Goal: Information Seeking & Learning: Learn about a topic

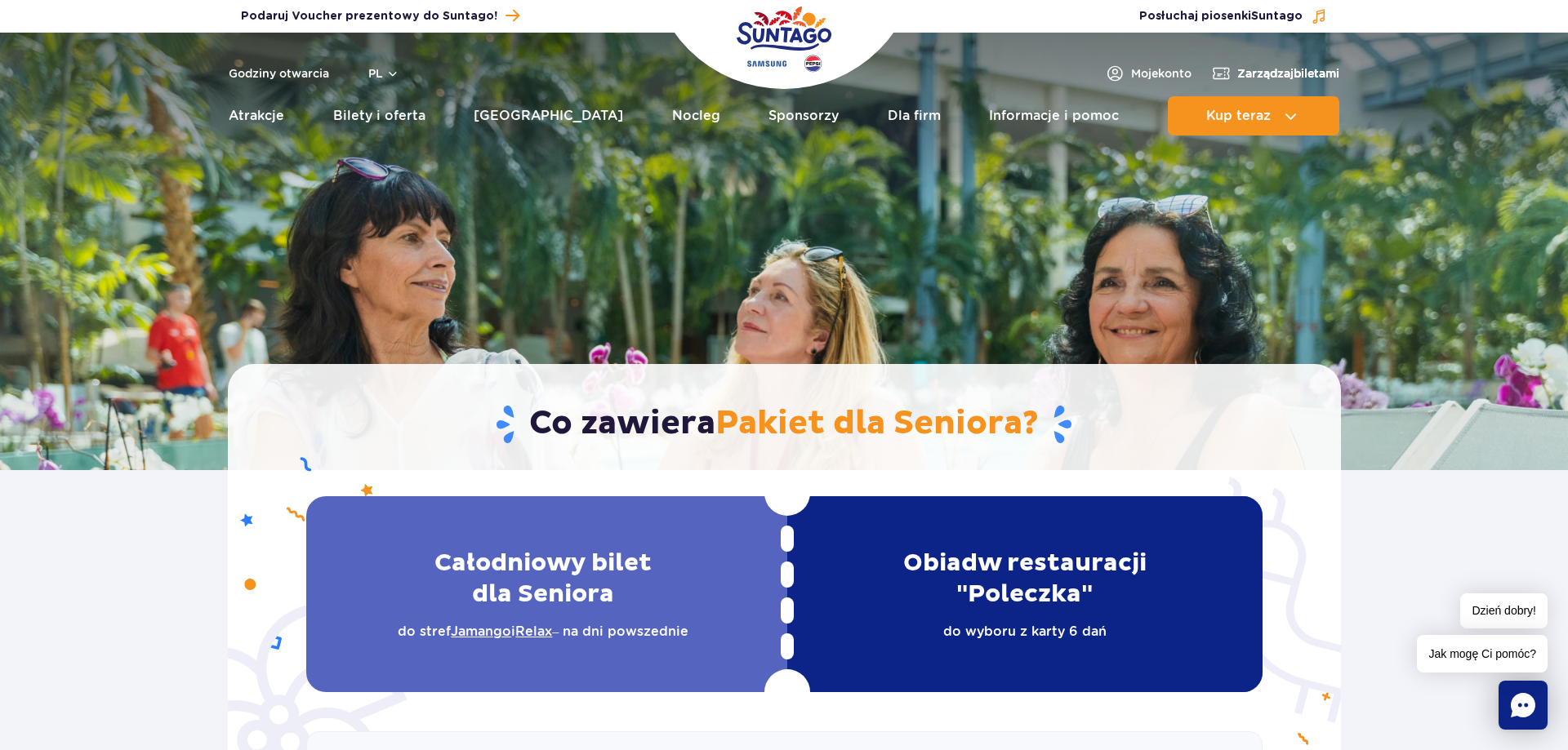
click at [1281, 70] on span "Zarządzaj biletami" at bounding box center [1288, 74] width 102 height 17
click at [415, 107] on link "Bilety i oferta" at bounding box center [379, 115] width 92 height 39
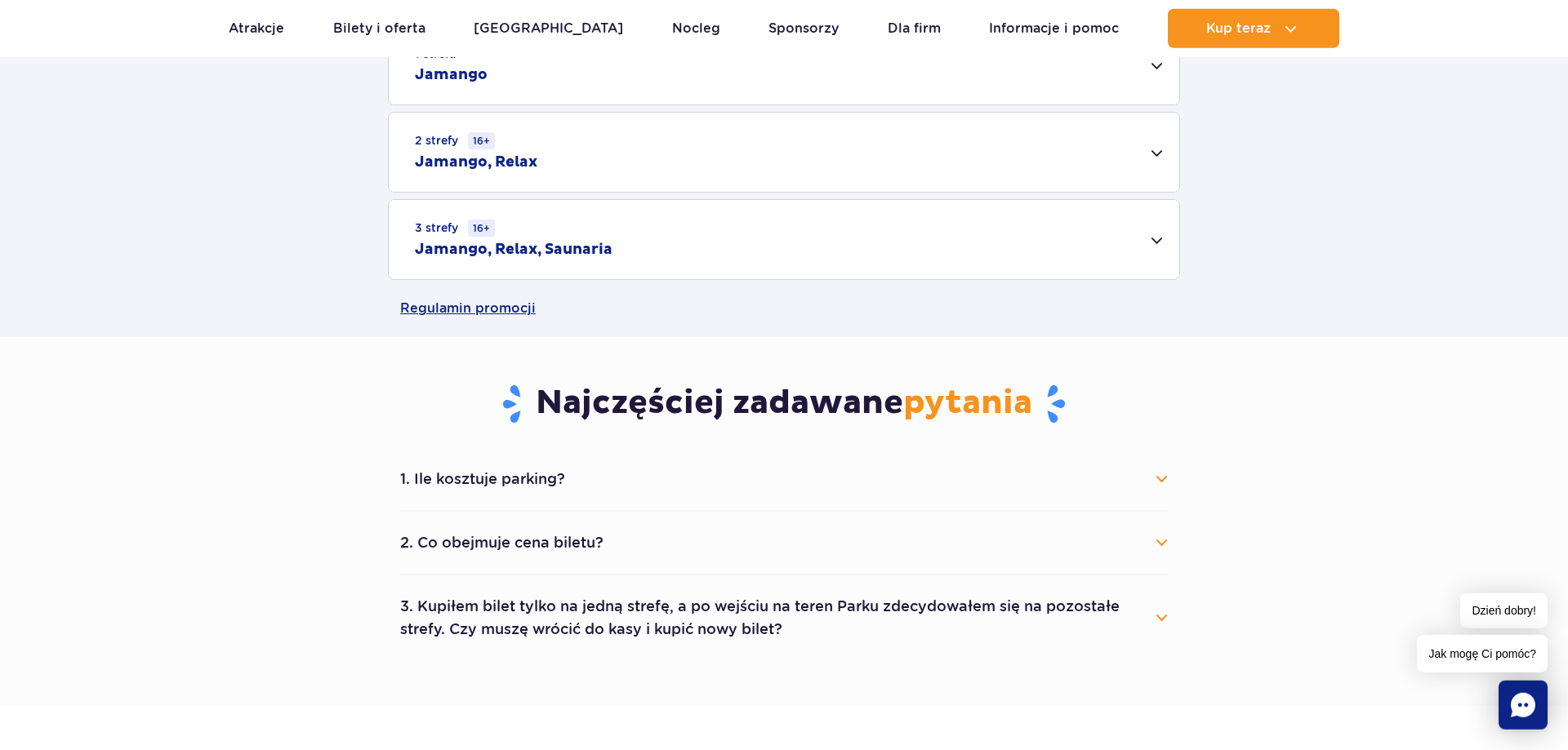
scroll to position [583, 0]
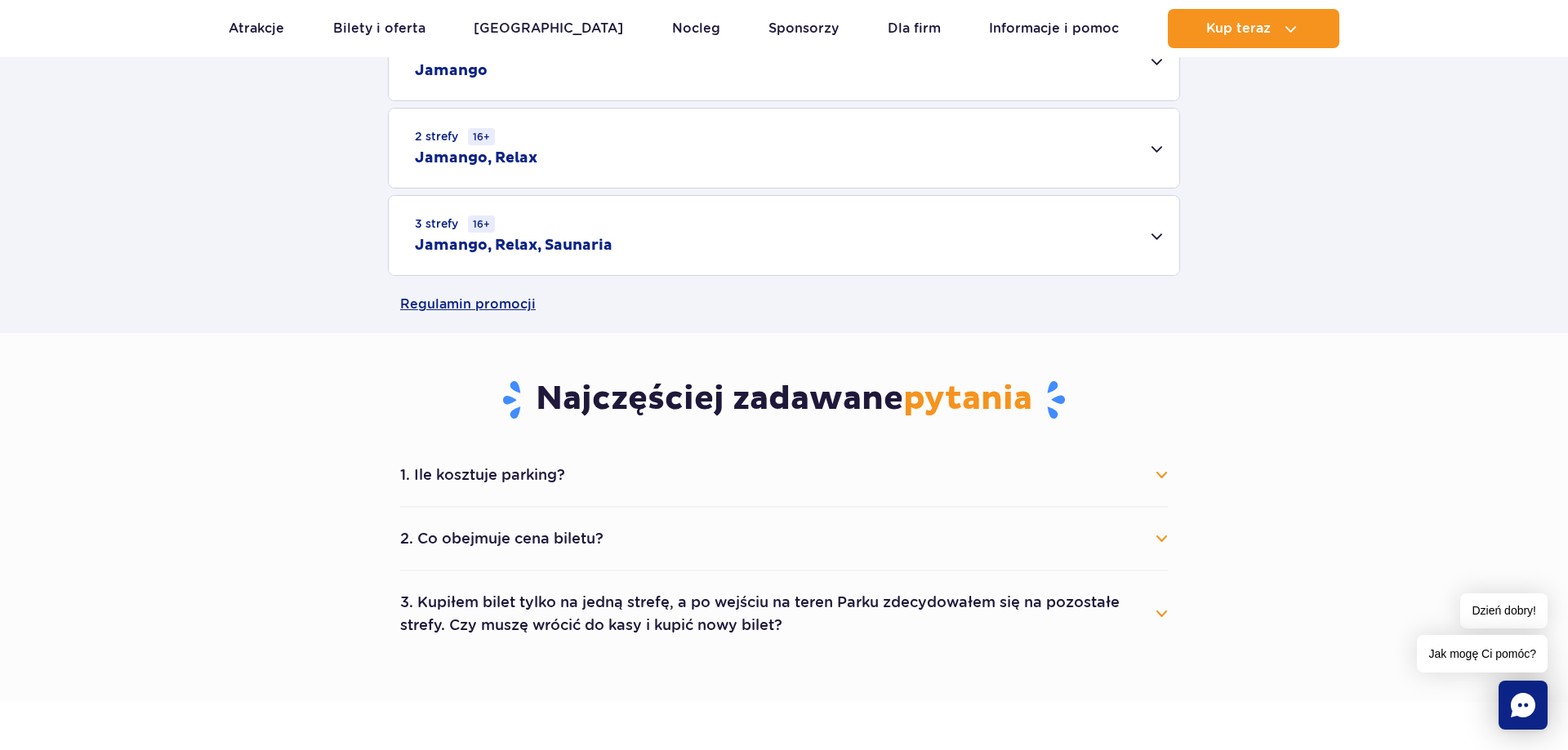
click at [1156, 236] on div "3 strefy 16+ Jamango, Relax, Saunaria" at bounding box center [784, 235] width 790 height 80
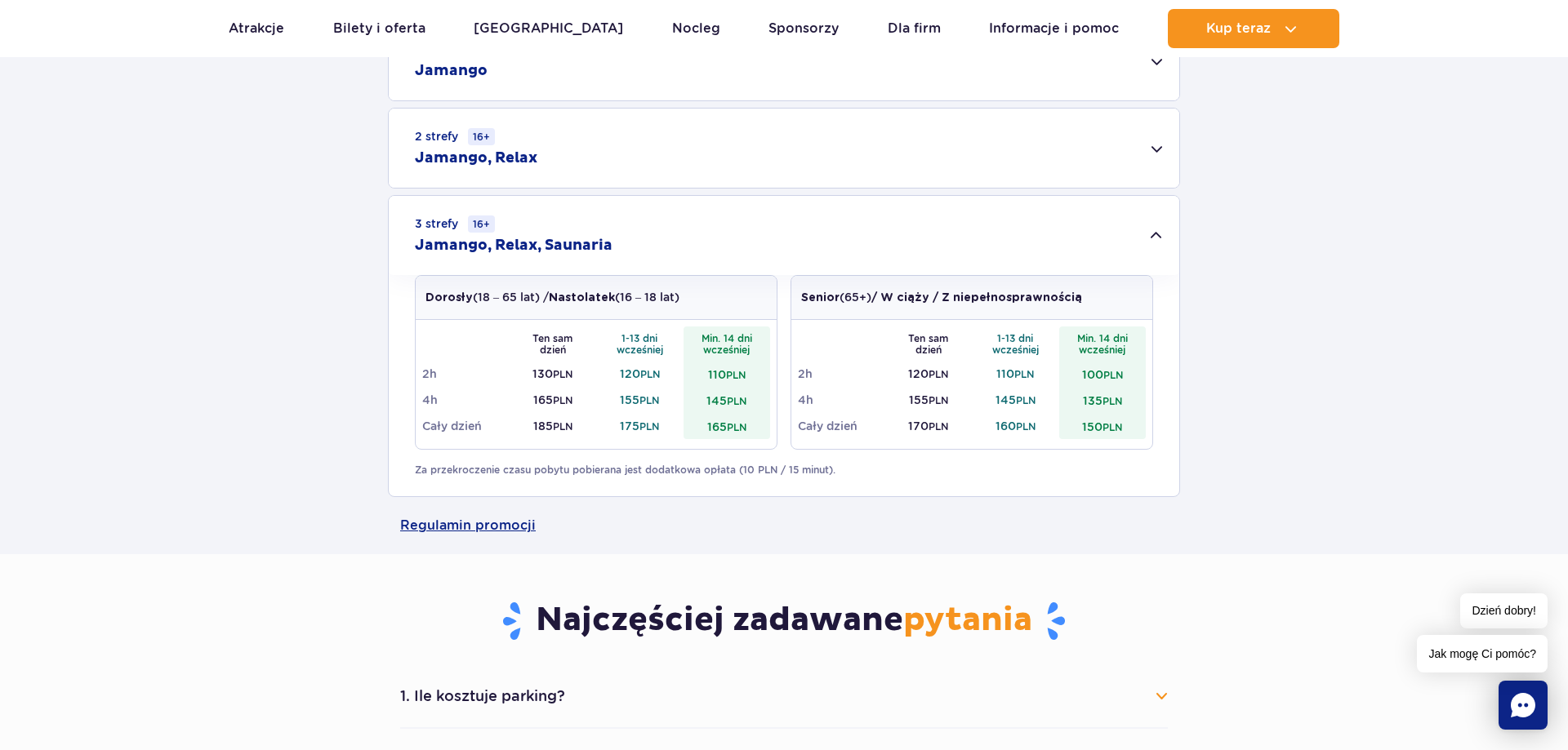
scroll to position [416, 0]
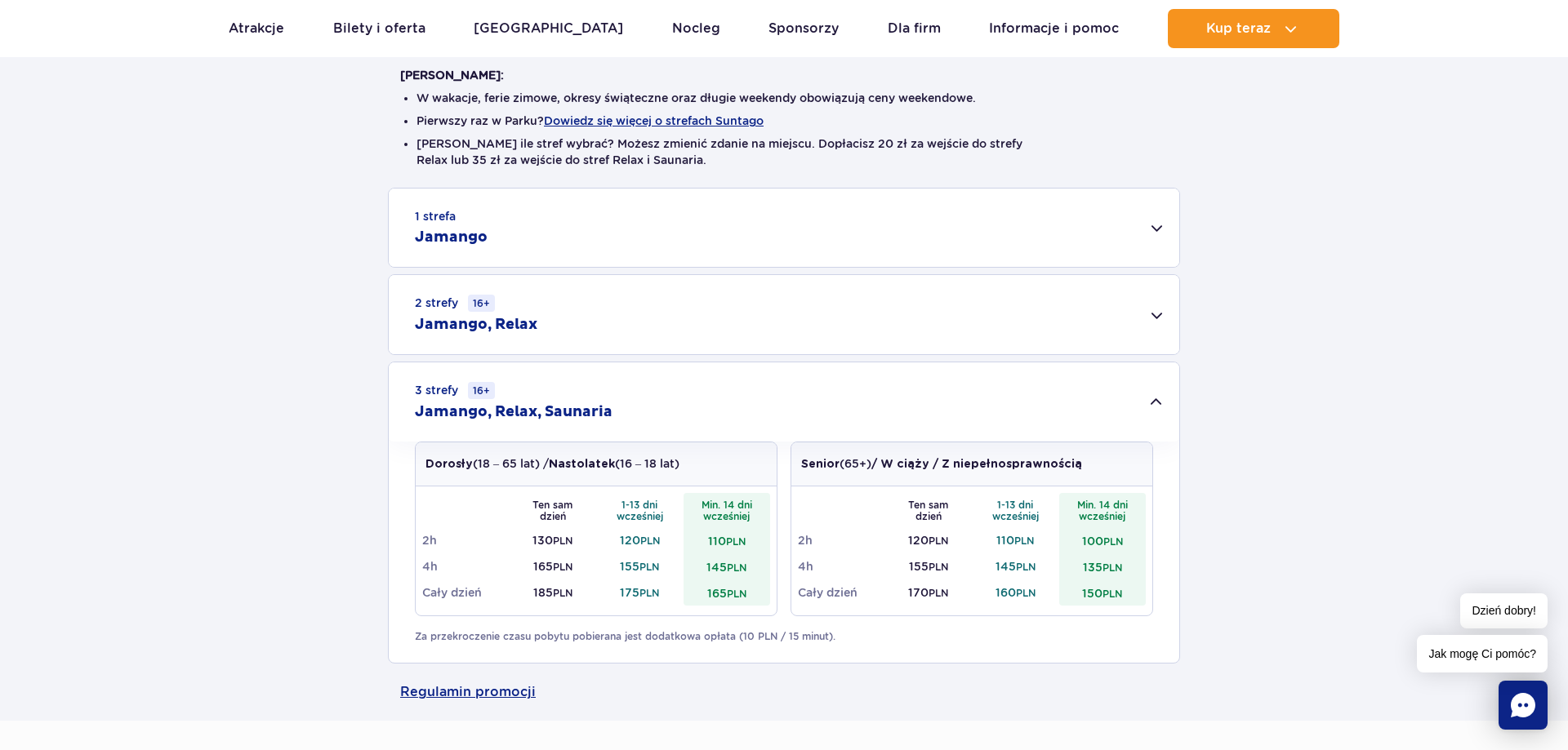
click at [1154, 315] on div "2 strefy 16+ Jamango, Relax" at bounding box center [784, 315] width 790 height 80
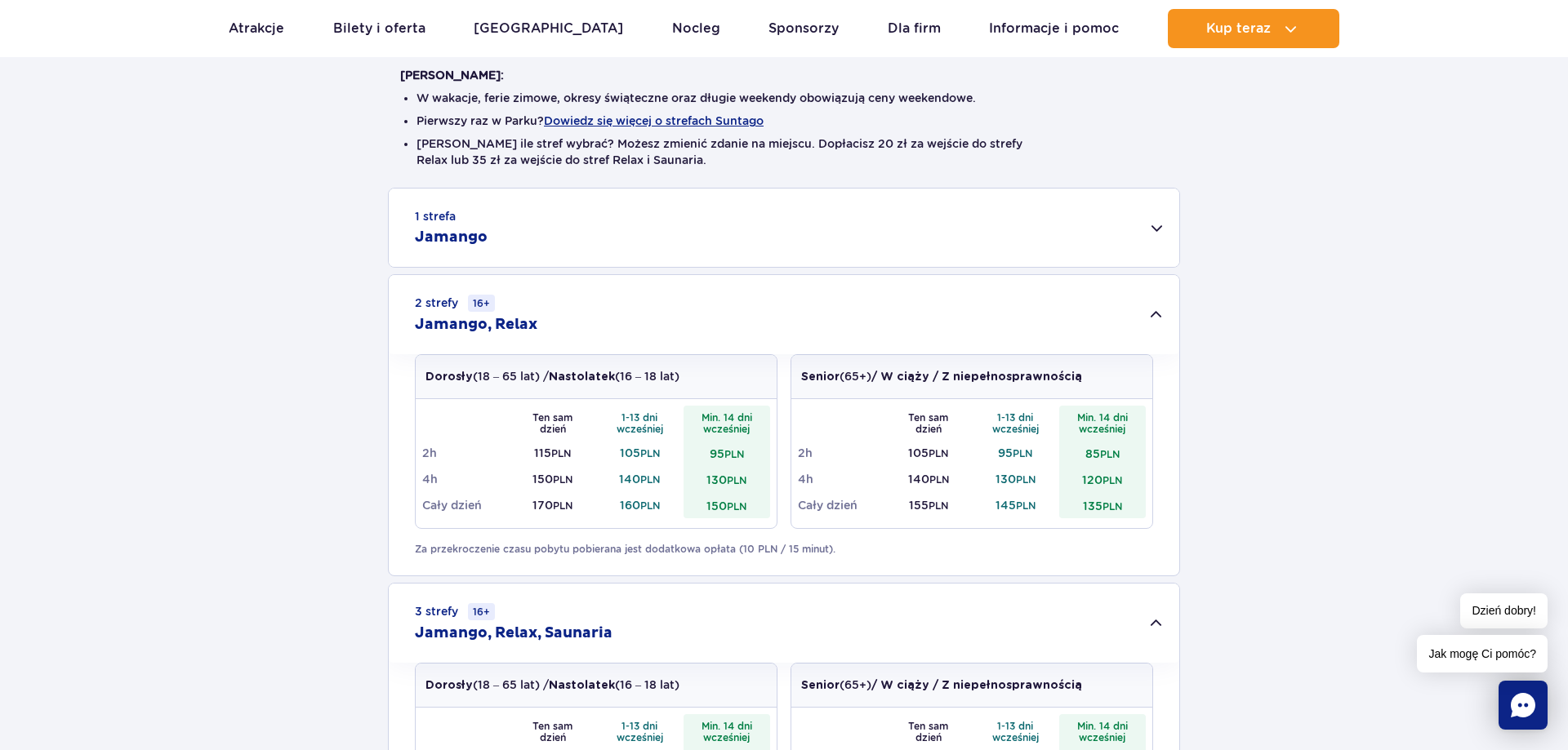
click at [1153, 315] on div "2 strefy 16+ Jamango, Relax" at bounding box center [784, 315] width 790 height 80
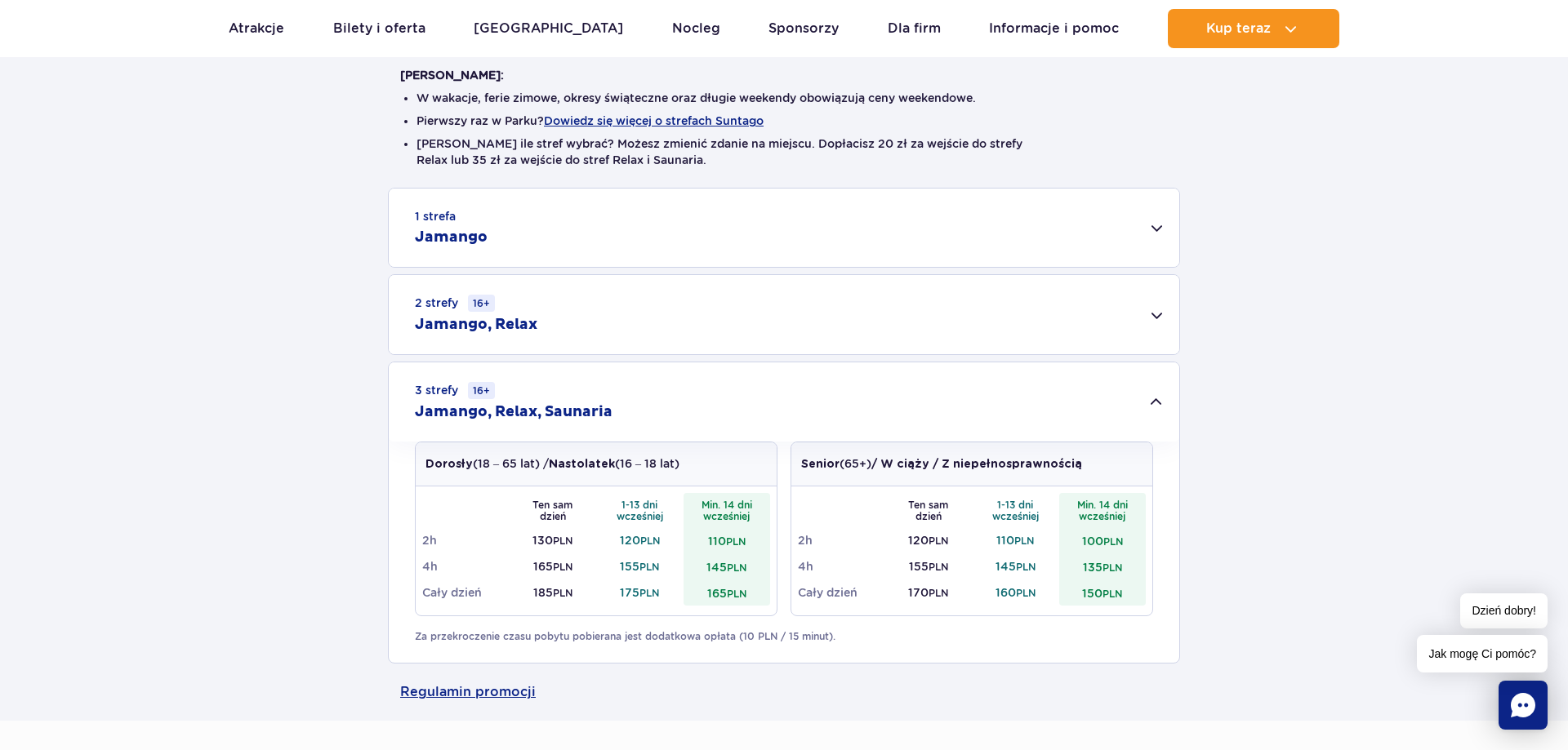
click at [1154, 244] on div "1 strefa Jamango" at bounding box center [784, 227] width 790 height 79
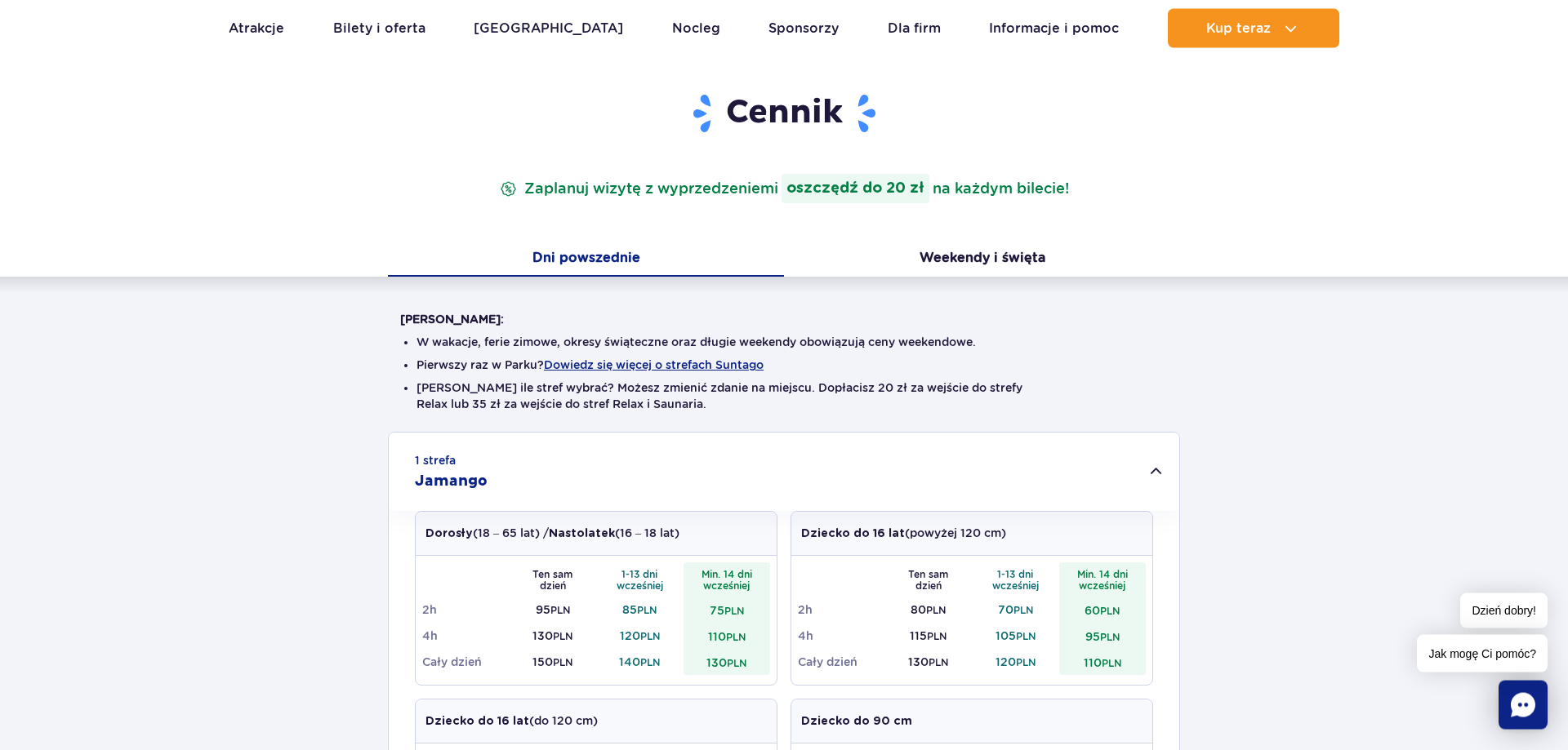
scroll to position [167, 0]
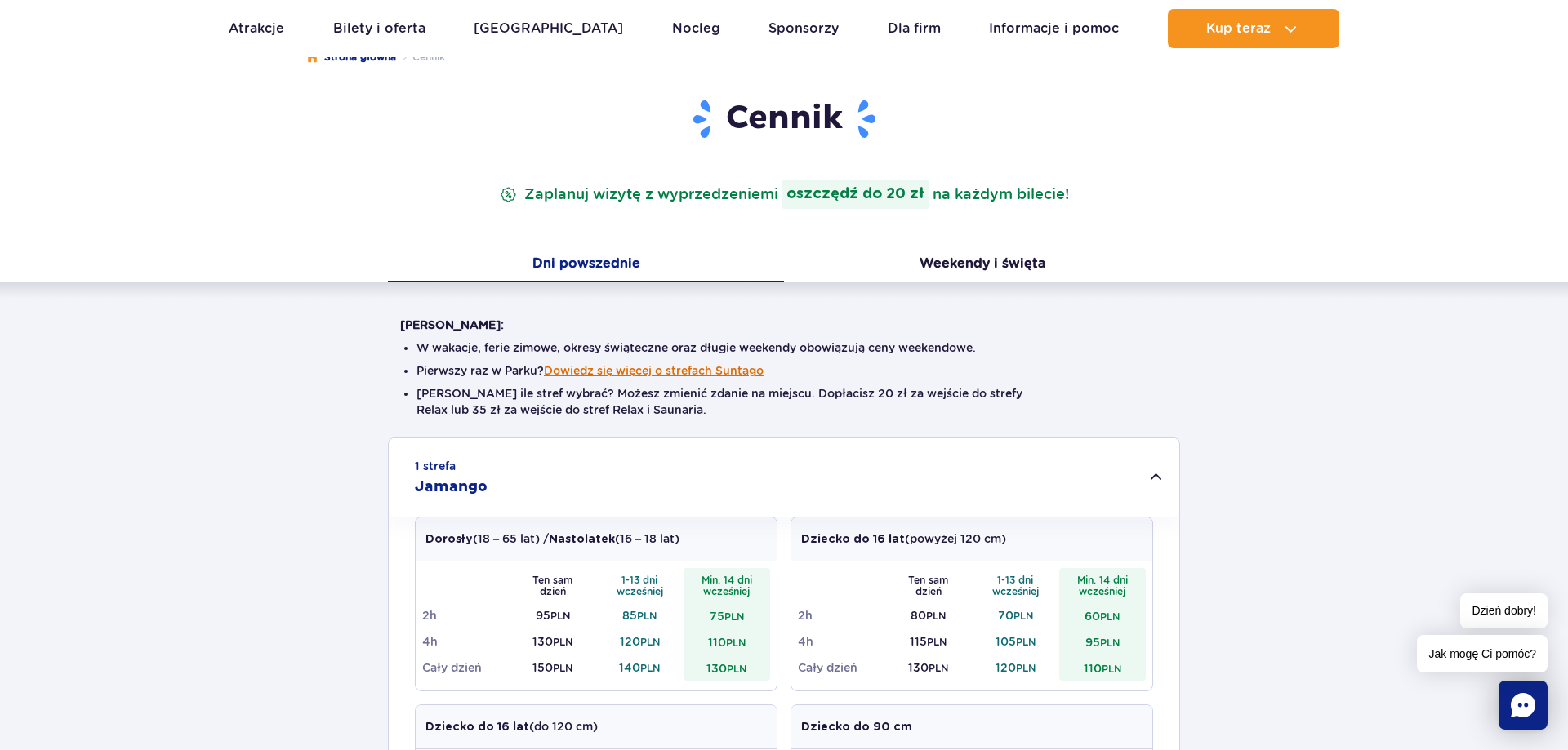
click at [610, 370] on button "Dowiedz się więcej o strefach Suntago" at bounding box center [653, 370] width 220 height 13
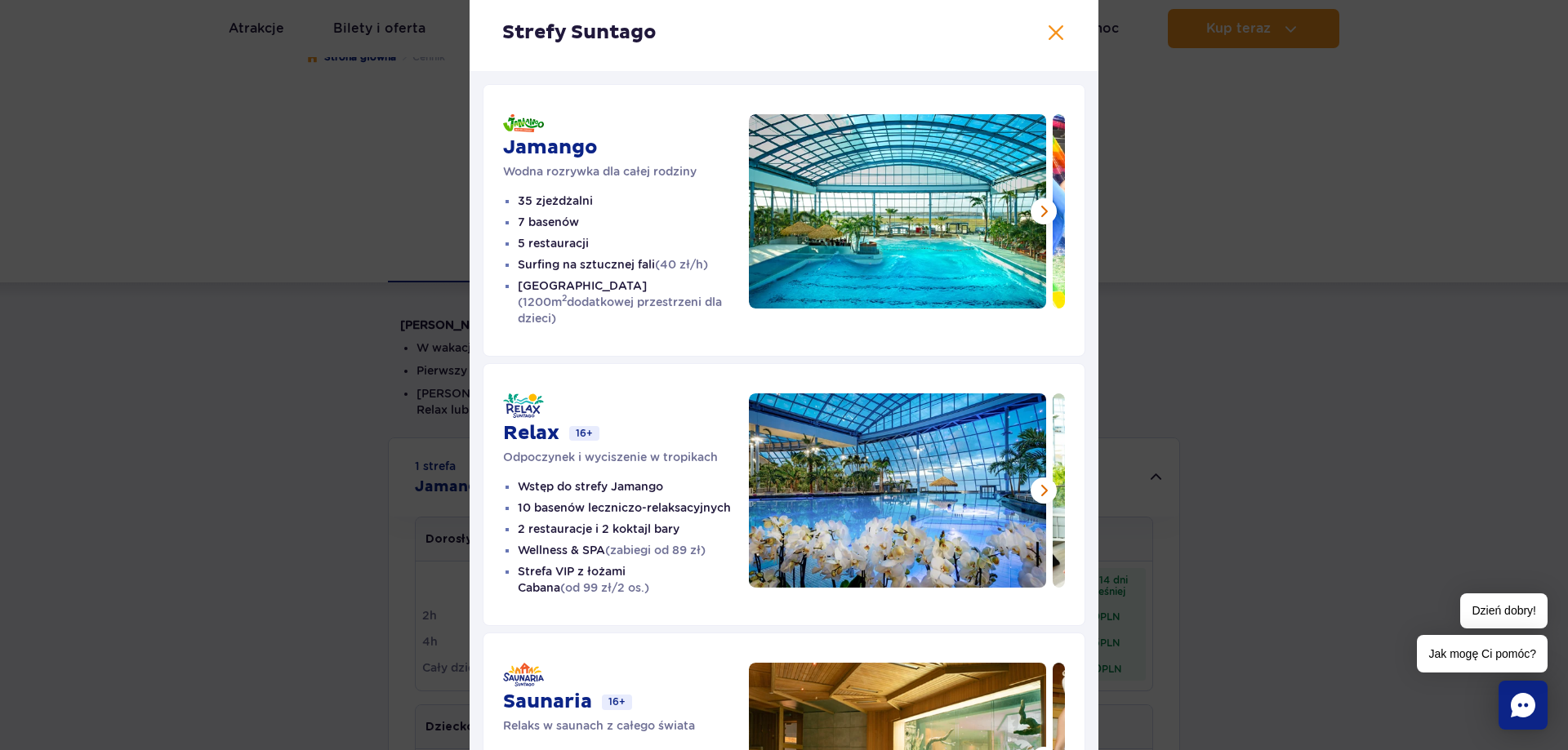
scroll to position [0, 0]
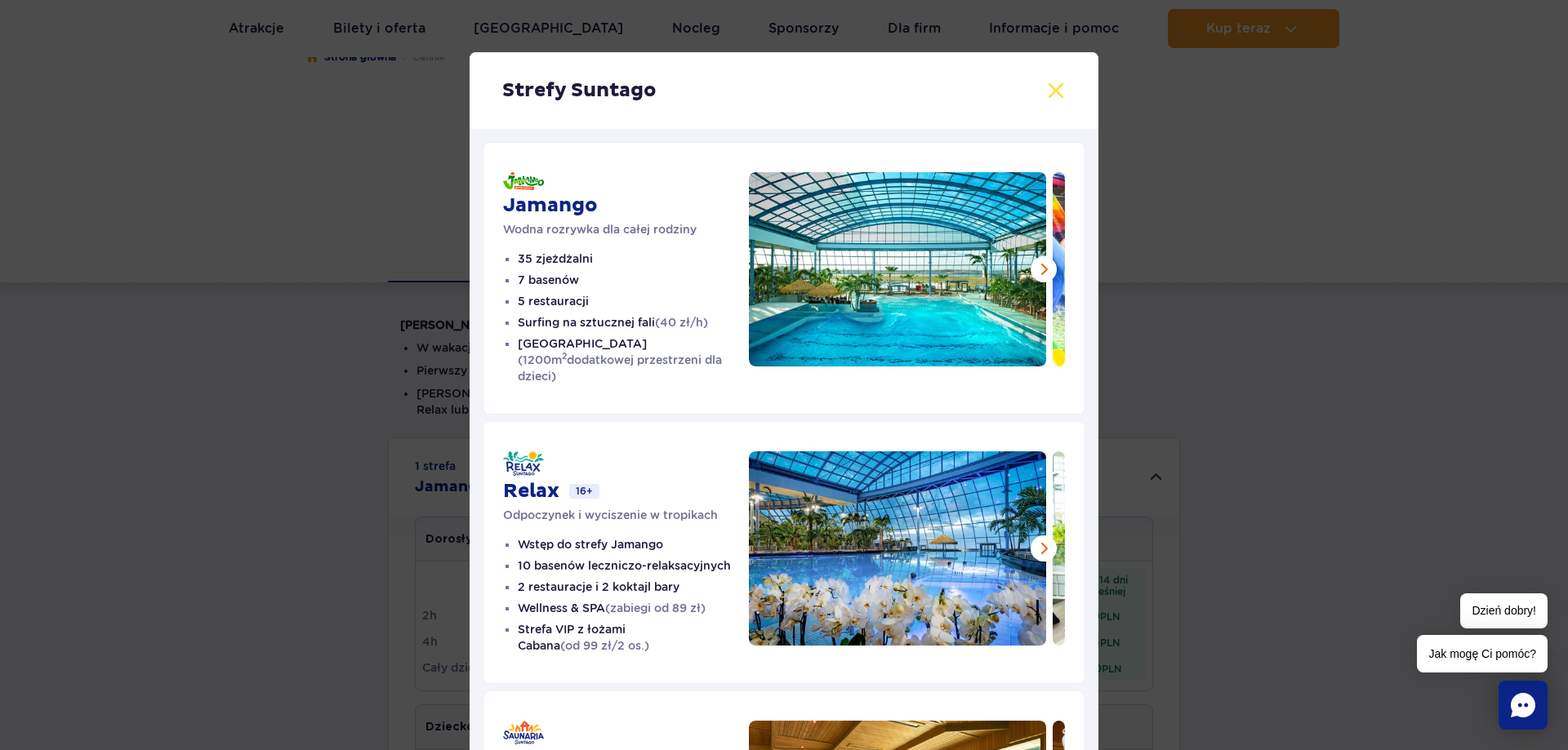
click at [1058, 83] on button at bounding box center [1056, 90] width 20 height 20
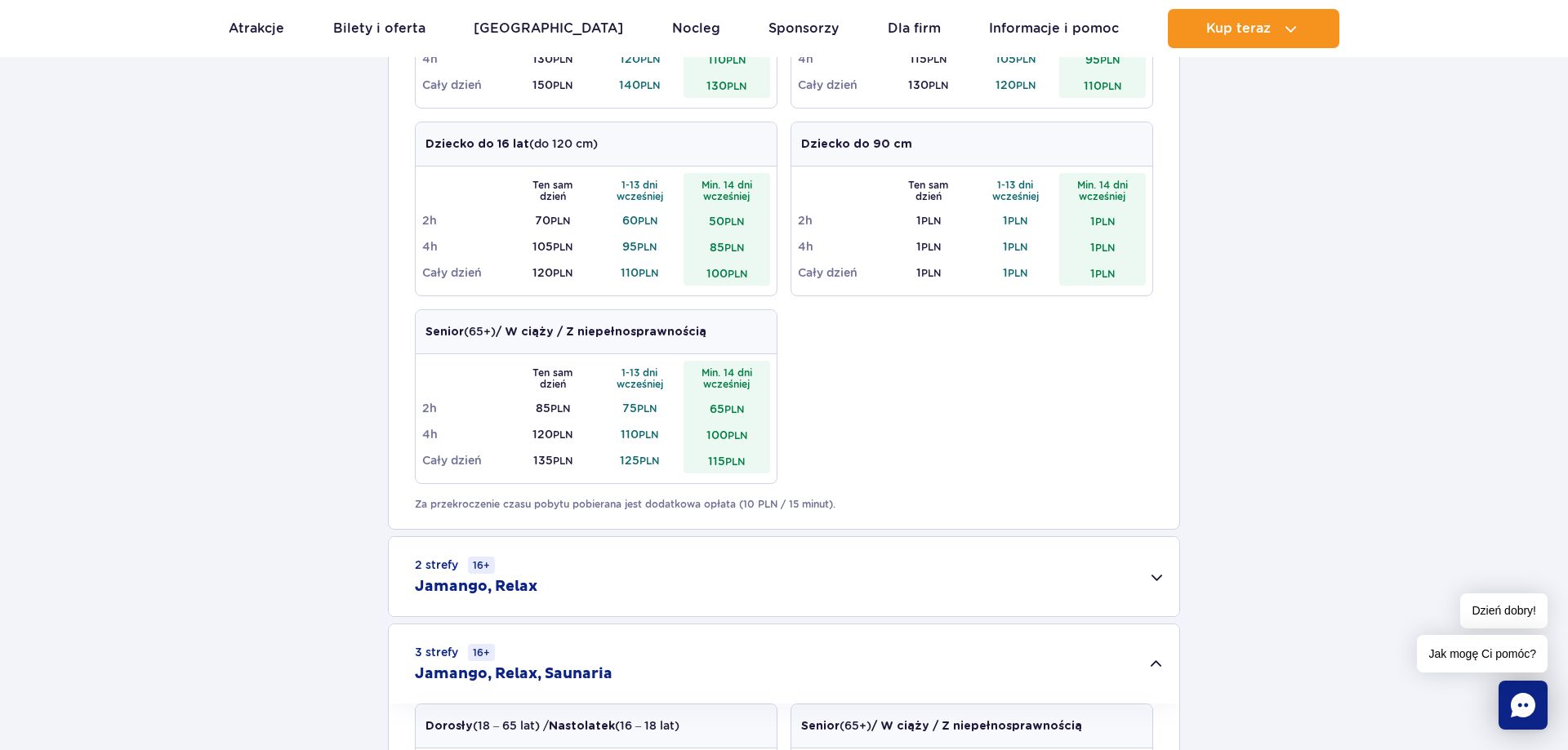
scroll to position [500, 0]
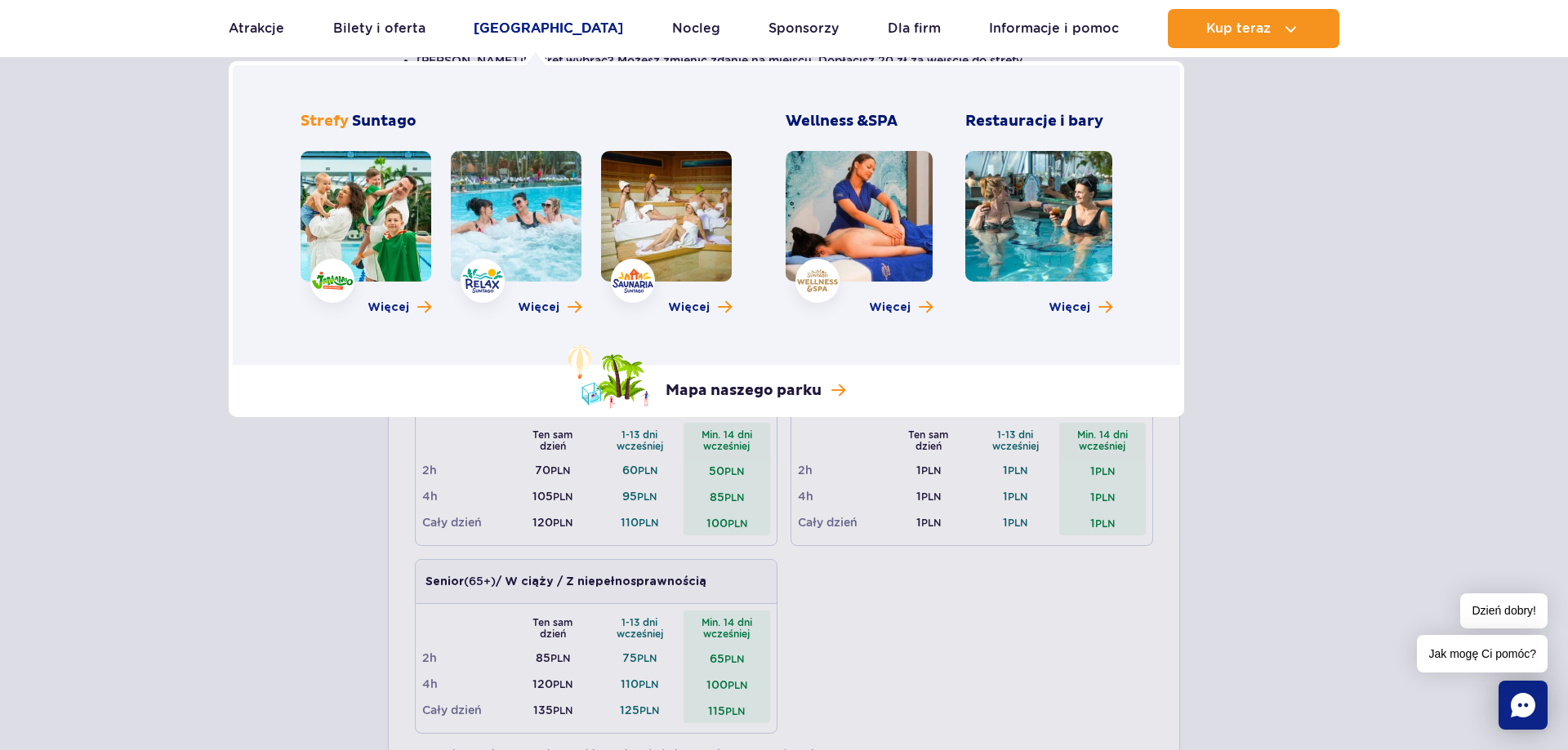
click at [541, 27] on link "[GEOGRAPHIC_DATA]" at bounding box center [548, 28] width 149 height 39
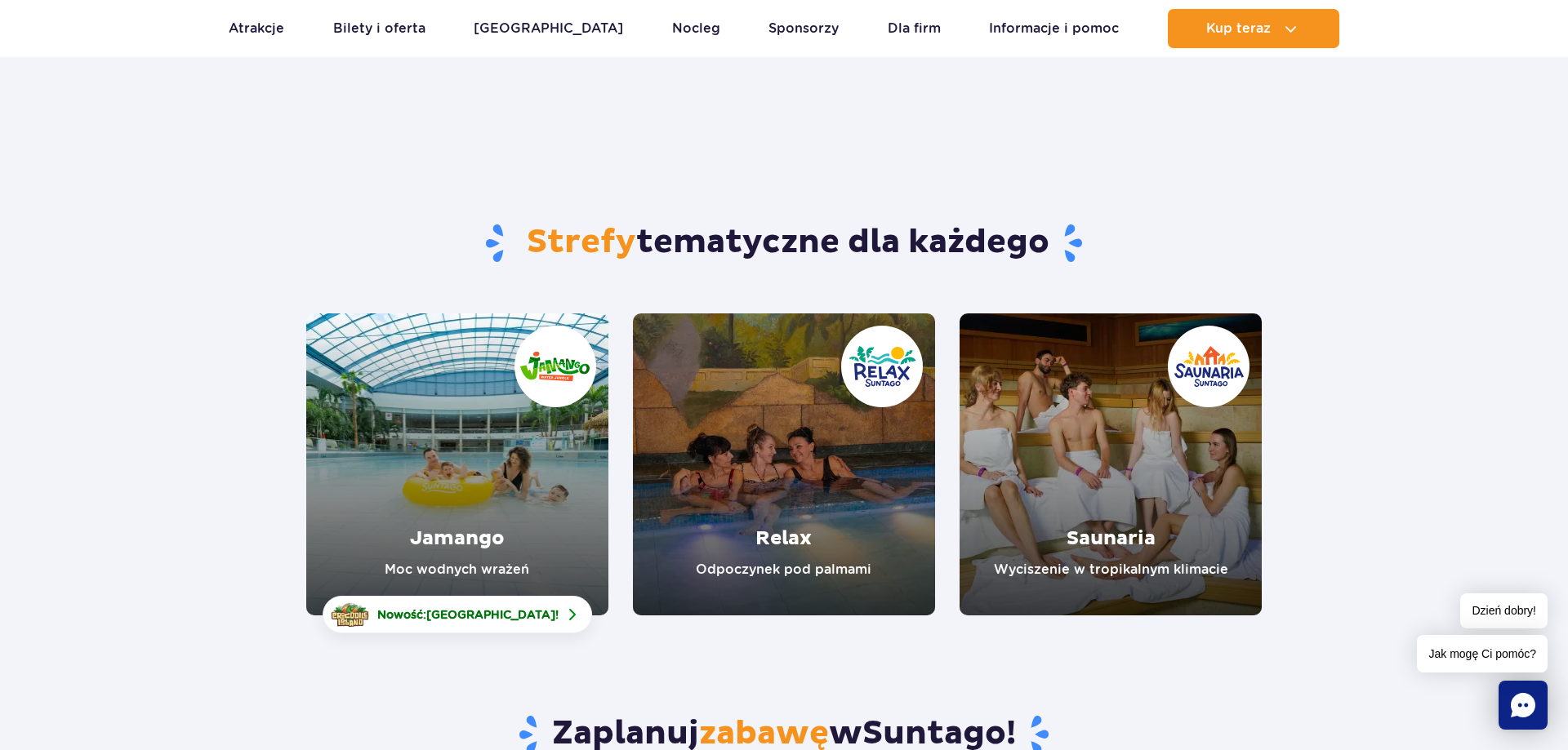
scroll to position [83, 0]
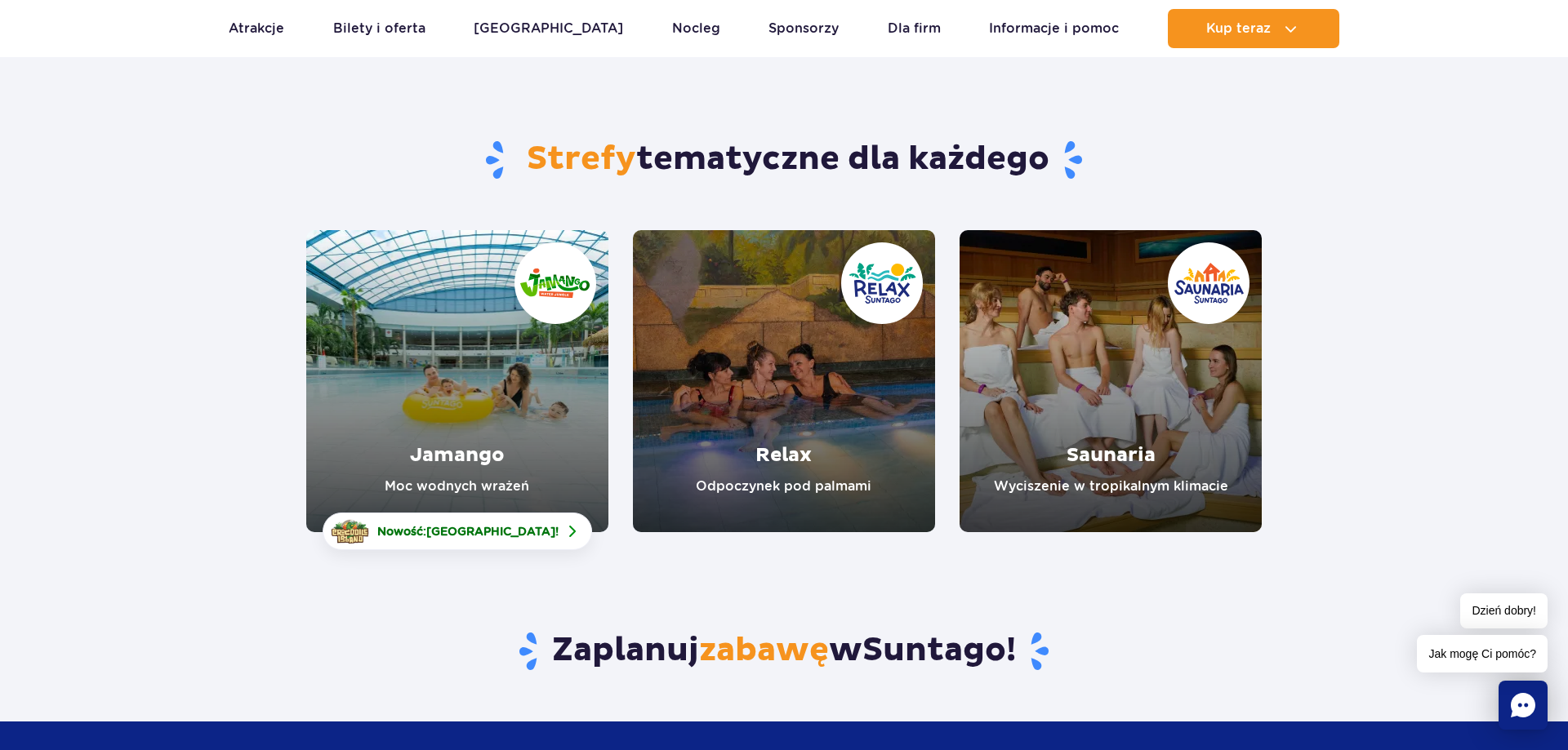
click at [493, 407] on link "Jamango" at bounding box center [457, 381] width 302 height 302
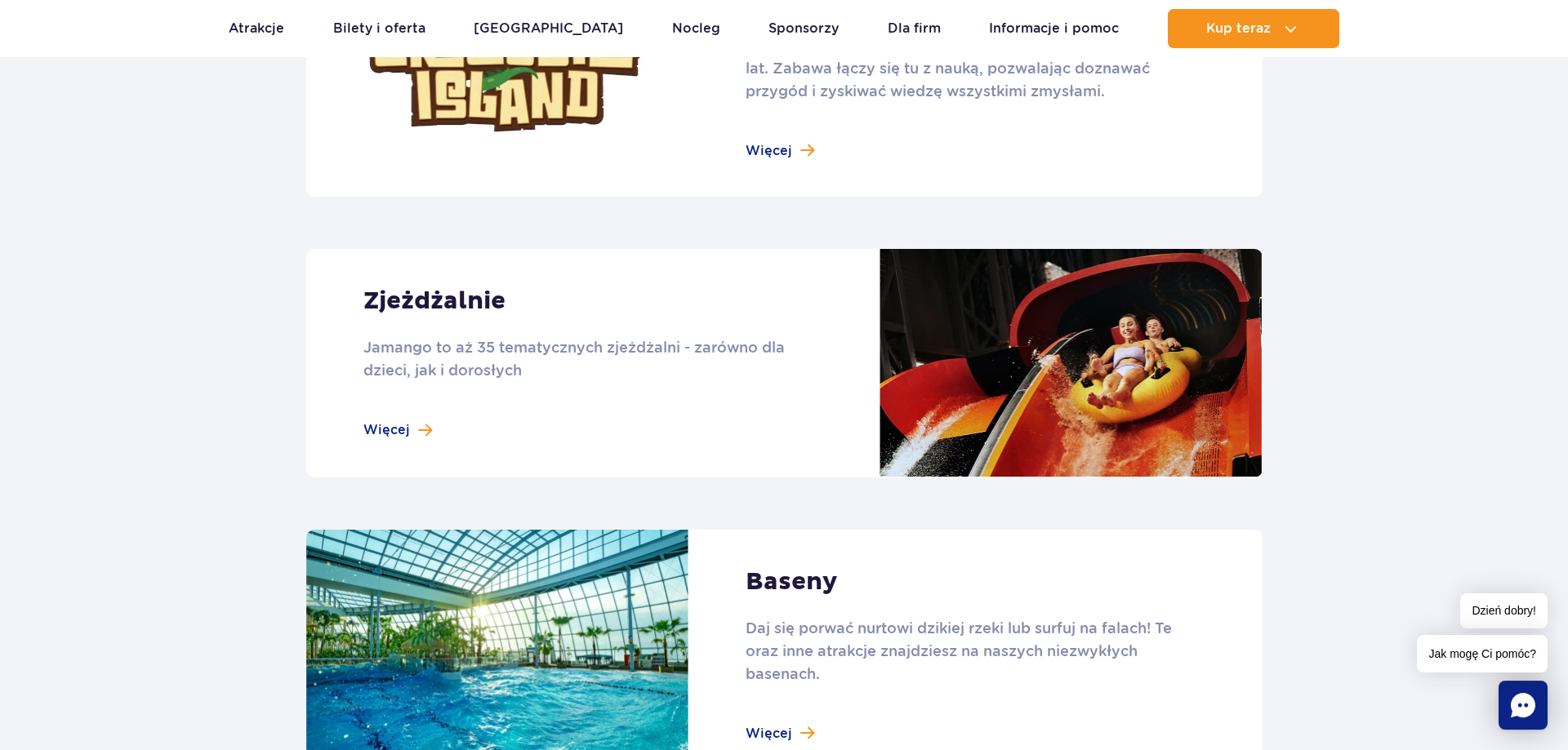
scroll to position [1332, 0]
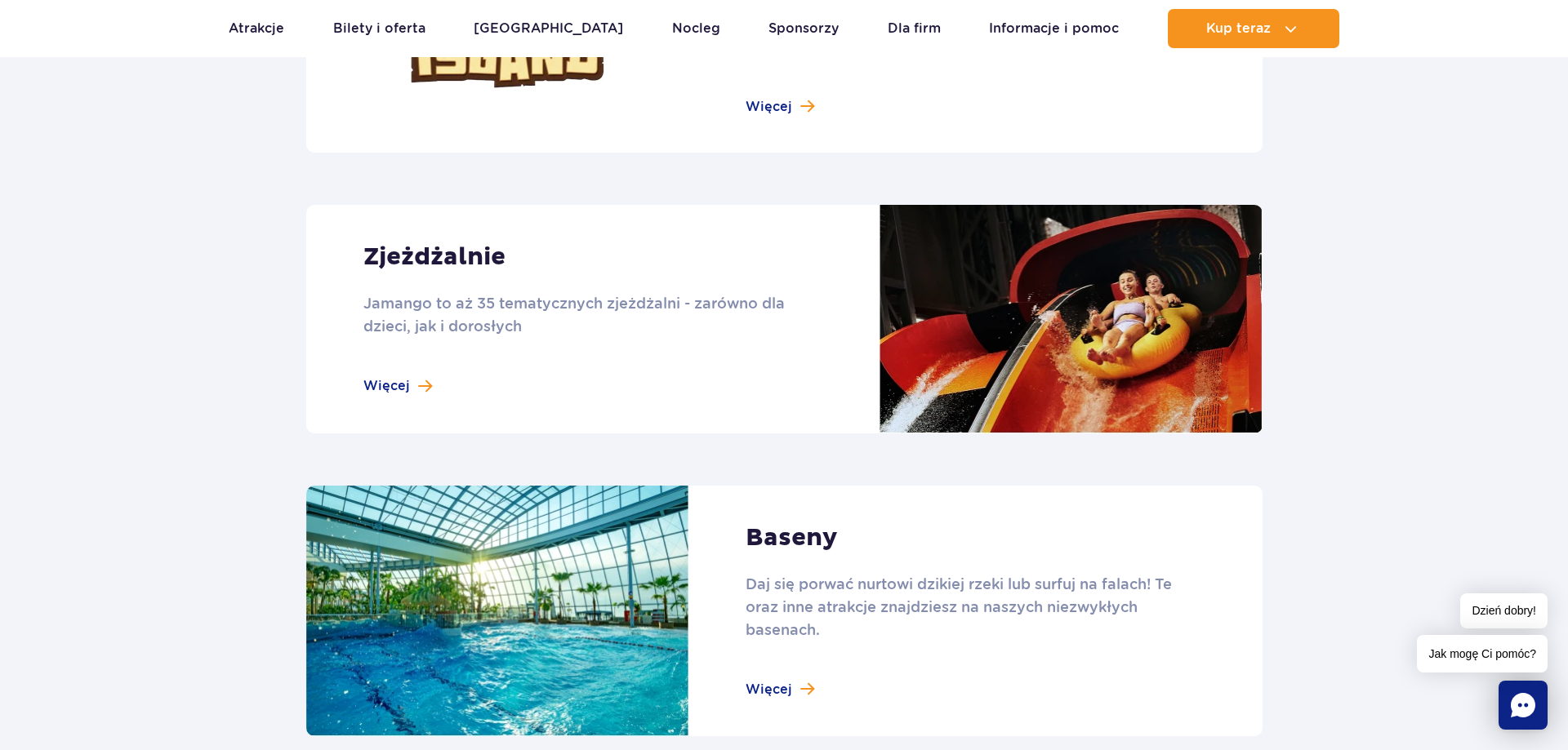
click at [396, 385] on link at bounding box center [784, 319] width 956 height 229
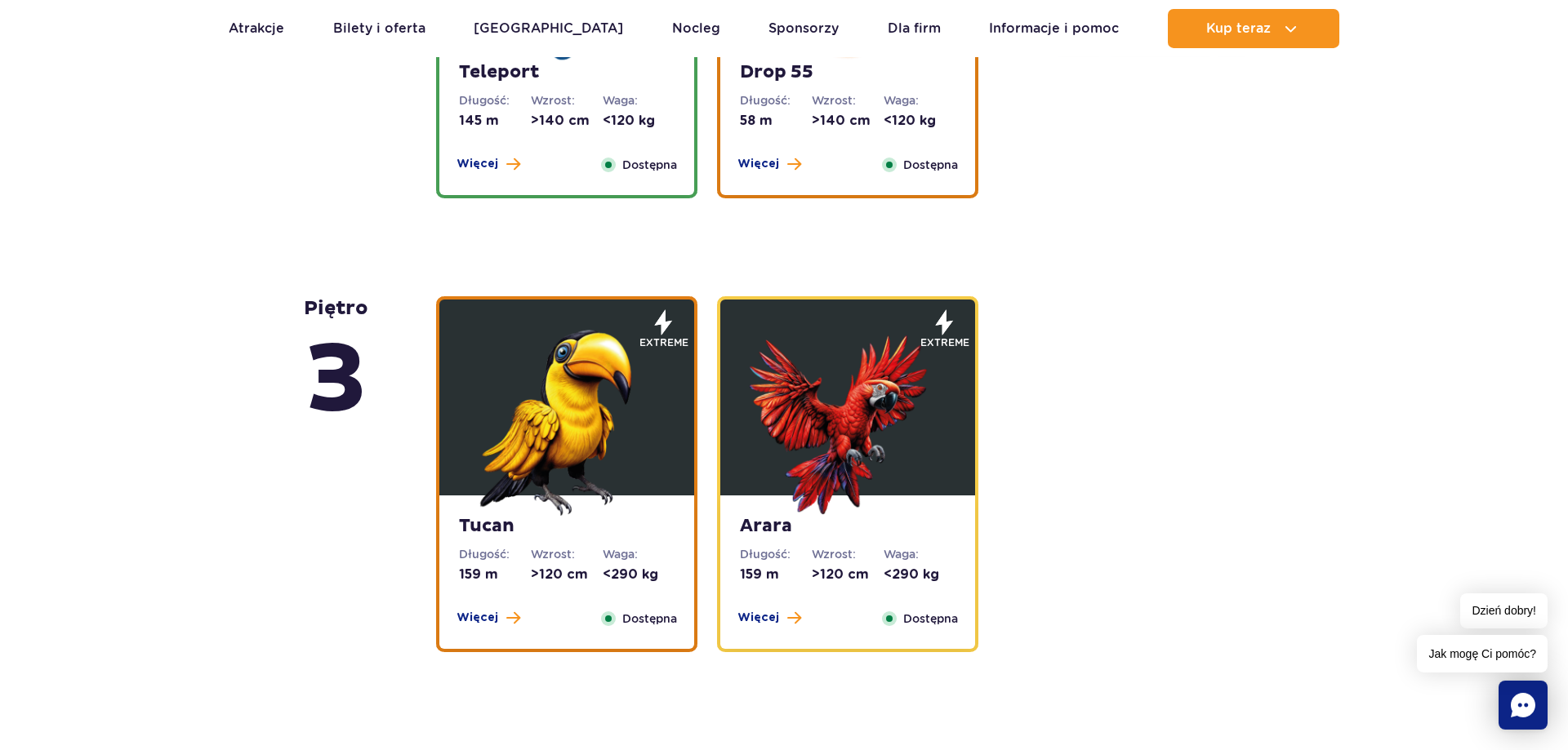
scroll to position [2081, 0]
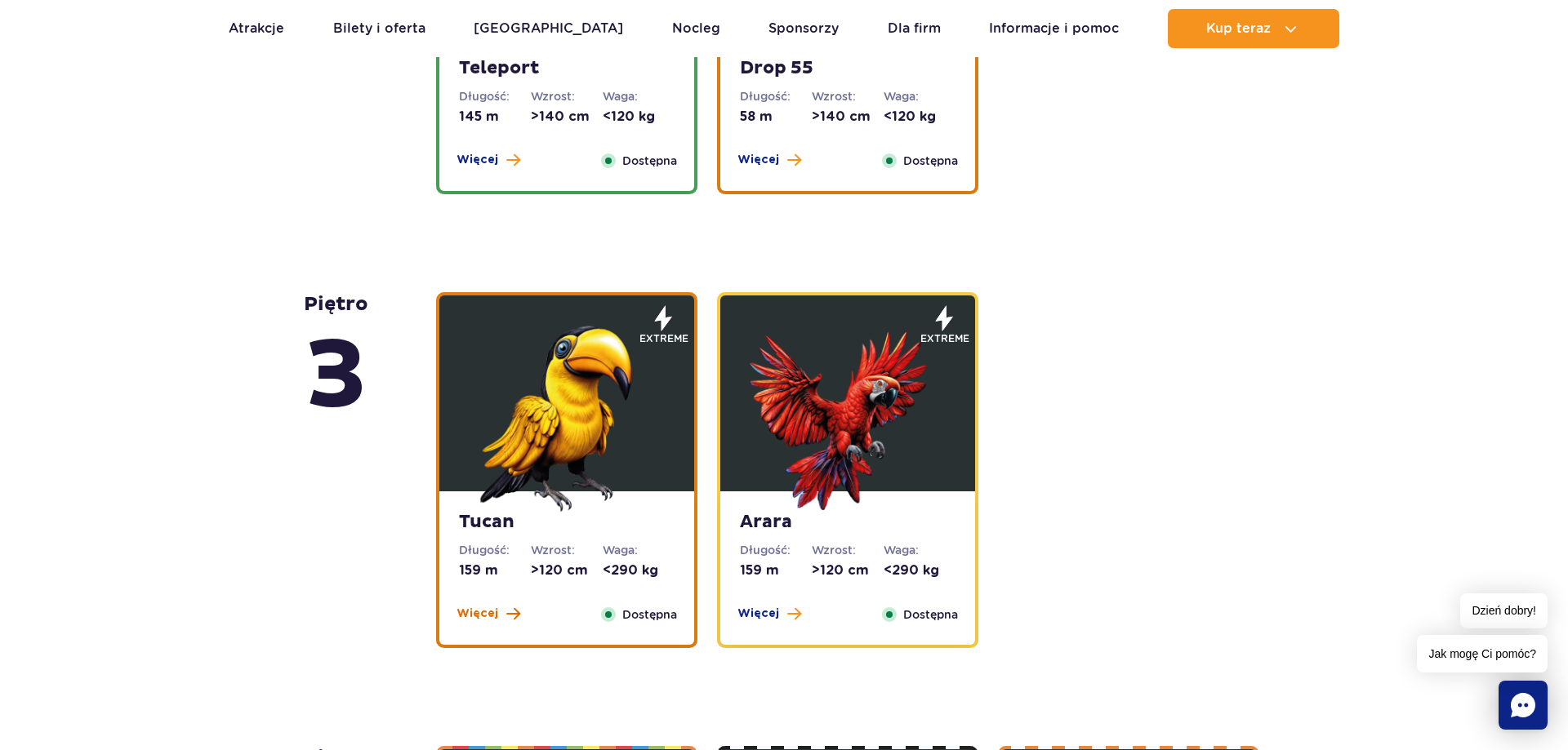
click at [497, 609] on button "Więcej" at bounding box center [488, 614] width 64 height 17
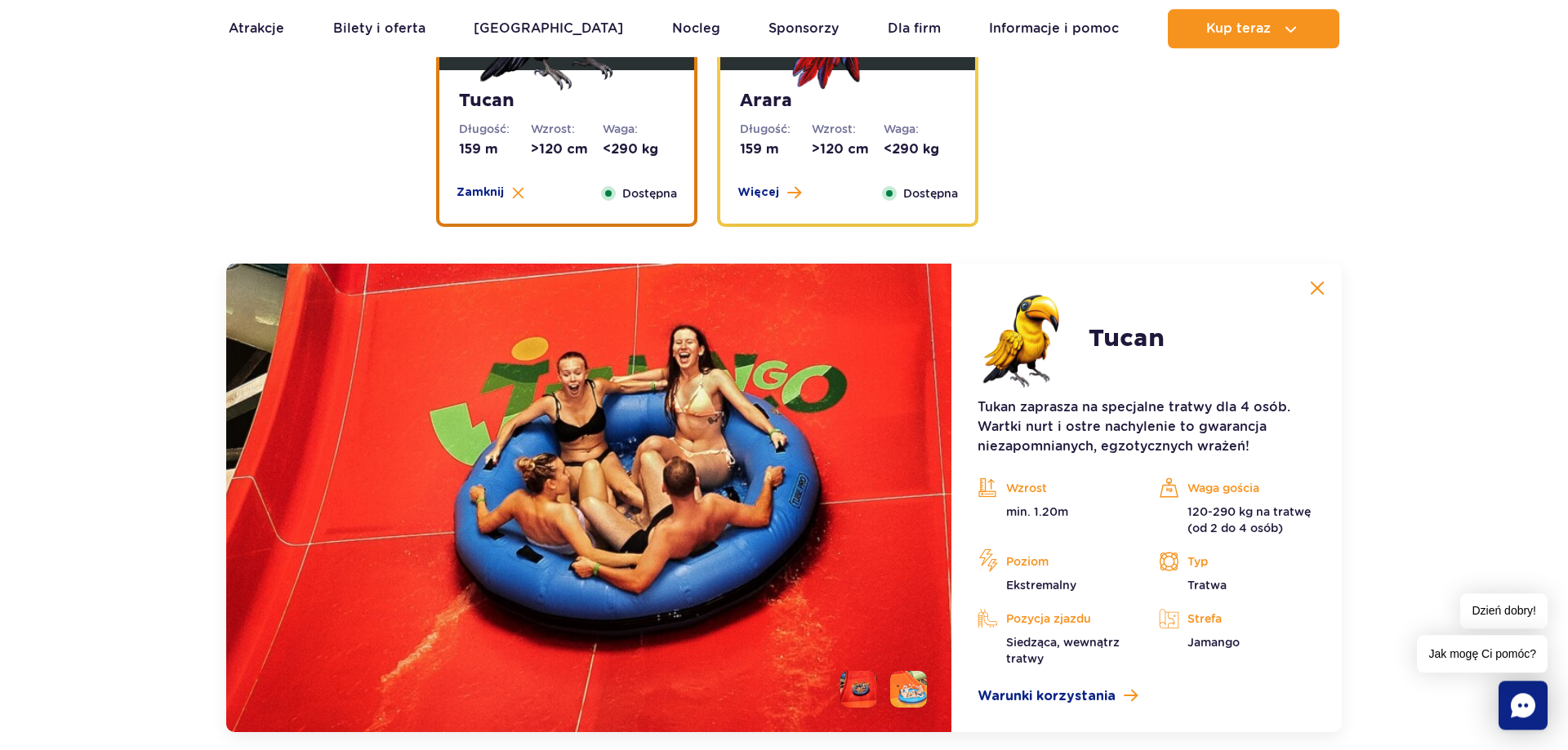
scroll to position [2501, 0]
click at [754, 193] on span "Więcej" at bounding box center [758, 194] width 41 height 17
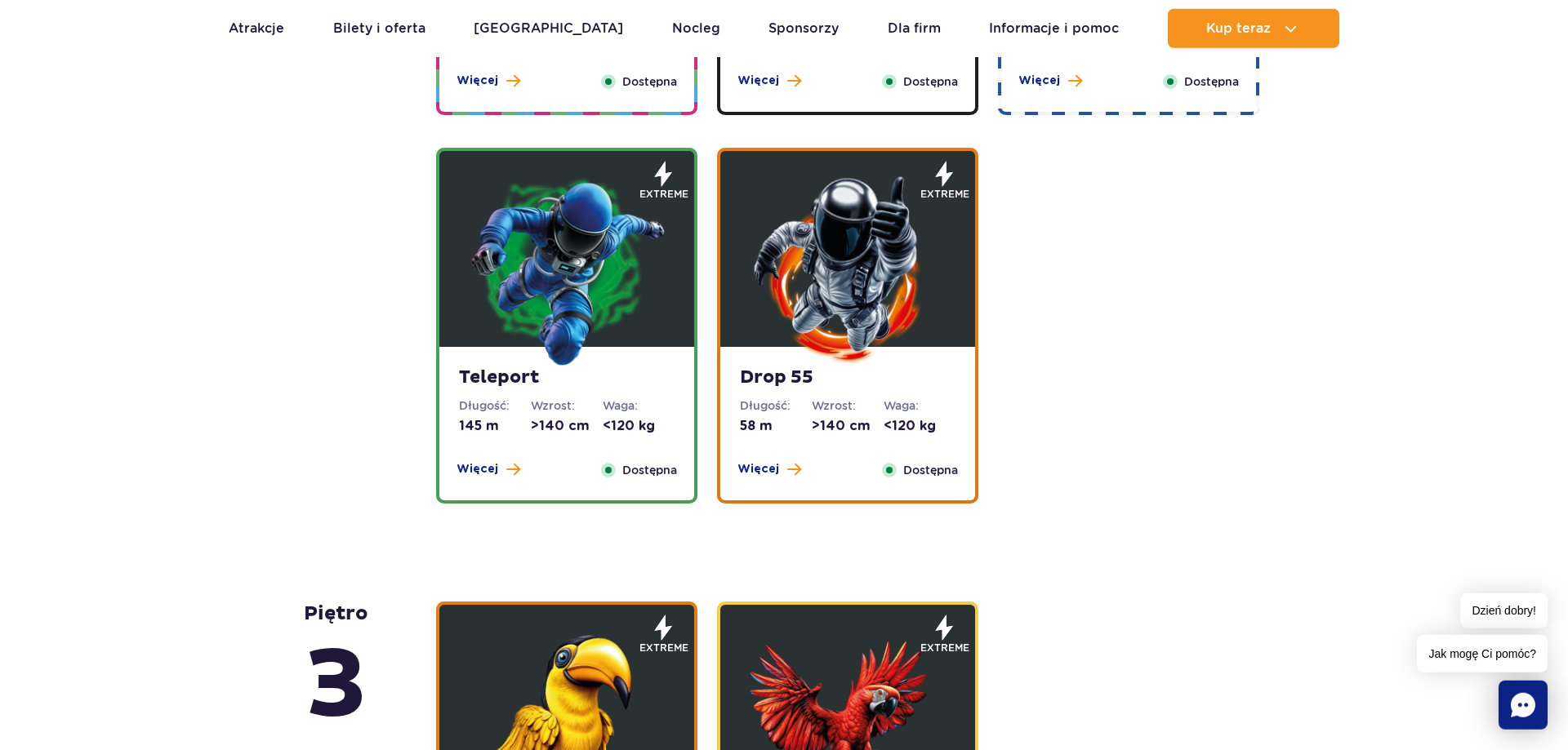
scroll to position [1669, 0]
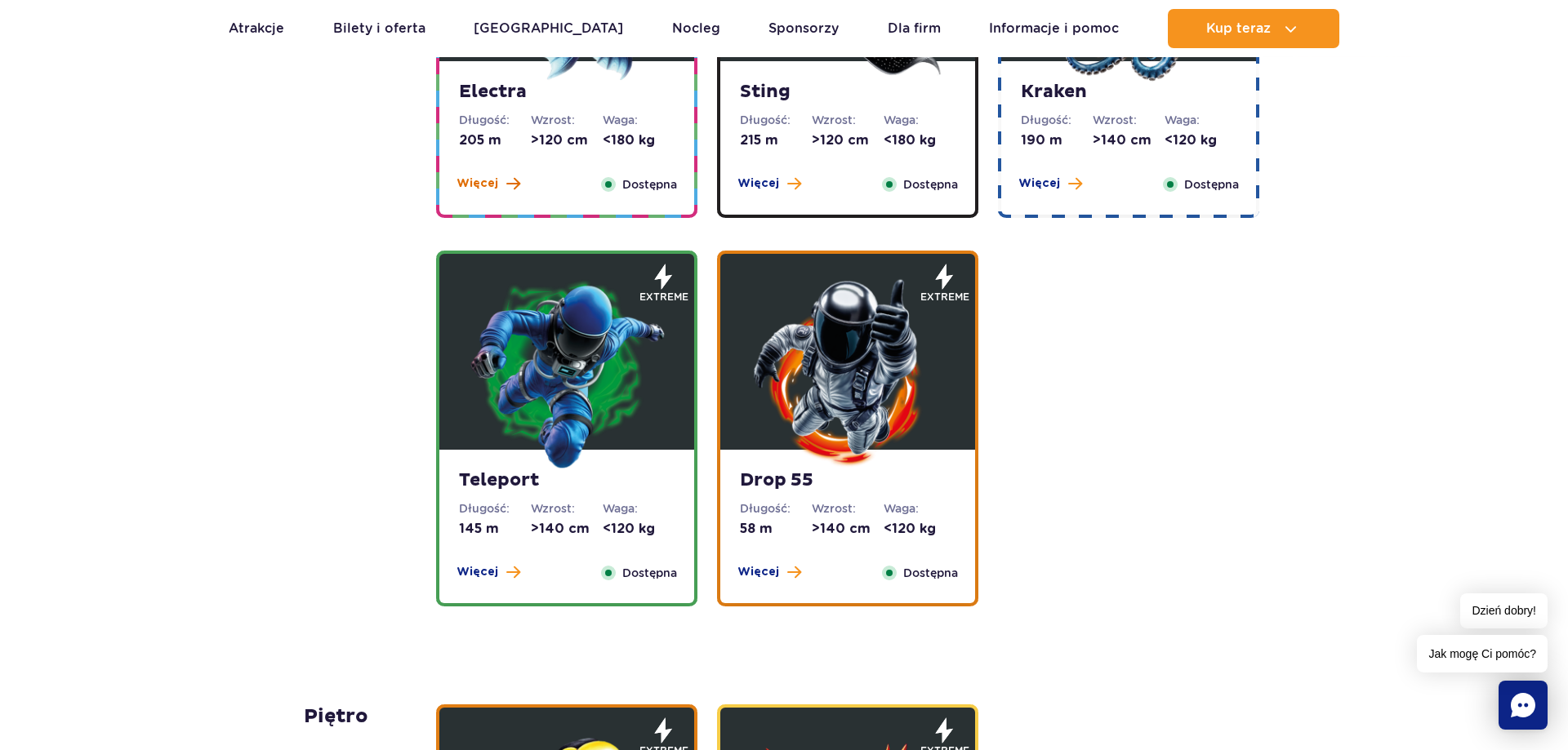
click at [470, 185] on span "Więcej" at bounding box center [477, 184] width 41 height 17
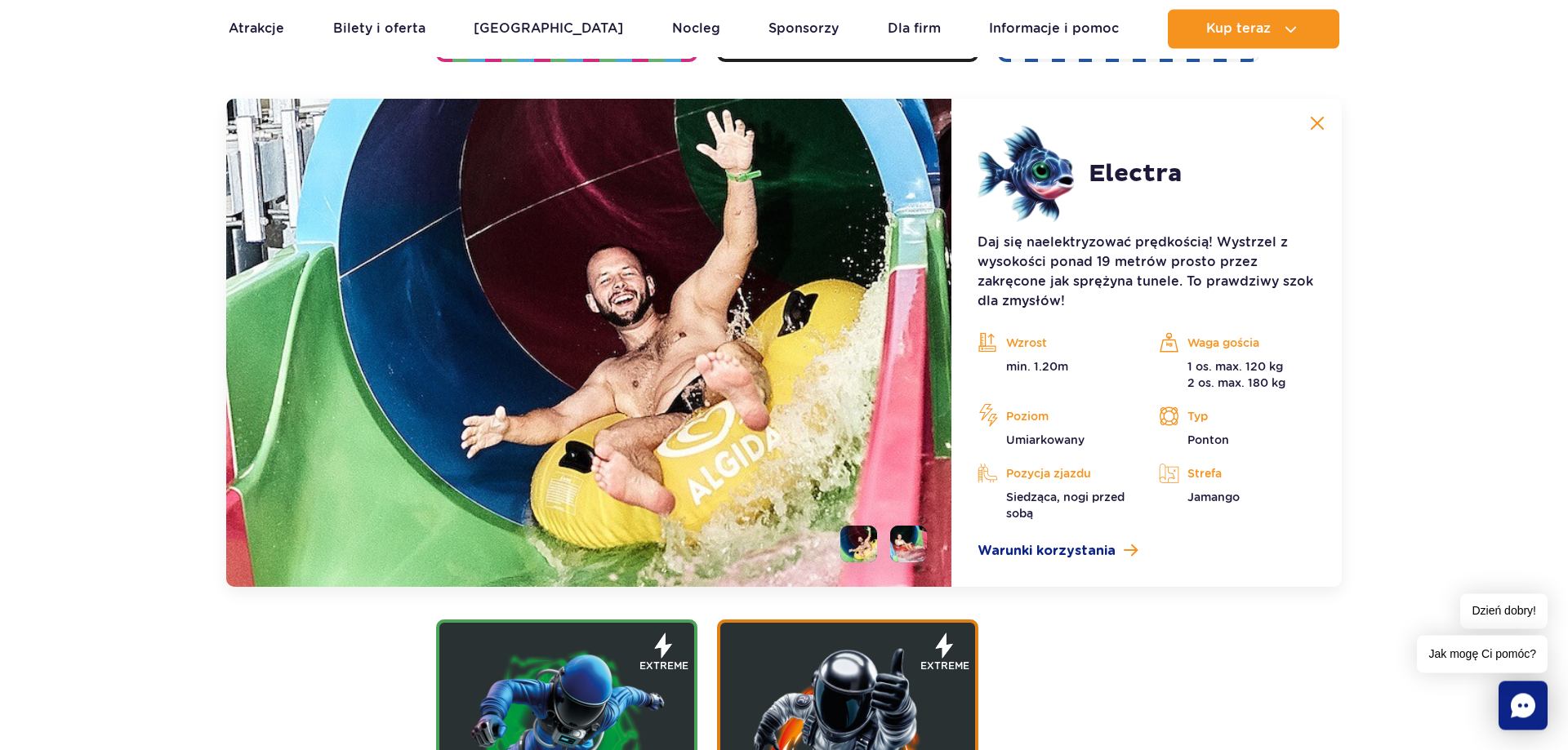
scroll to position [1826, 0]
click at [1314, 121] on img at bounding box center [1317, 123] width 15 height 15
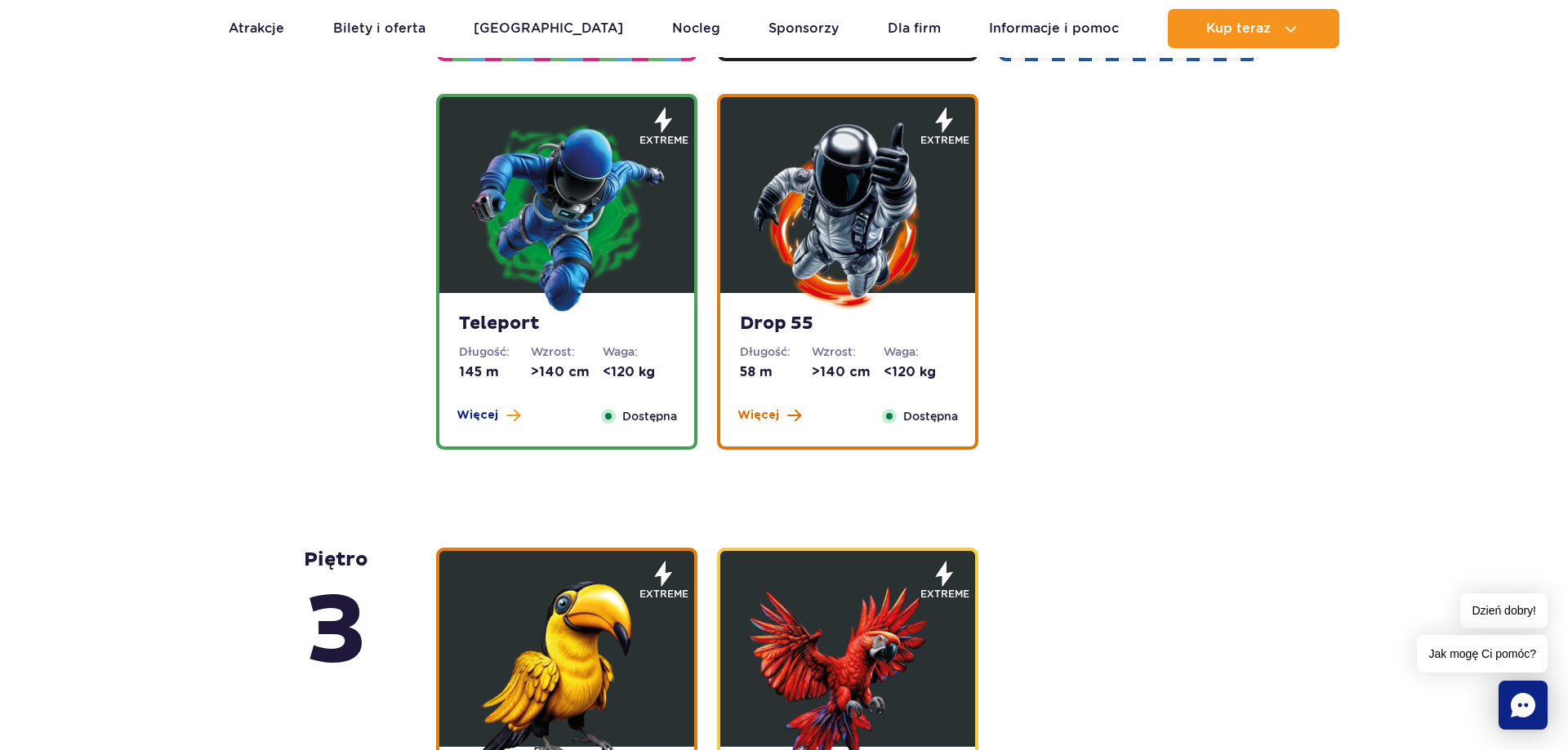
click at [766, 407] on span "Więcej" at bounding box center [758, 415] width 41 height 17
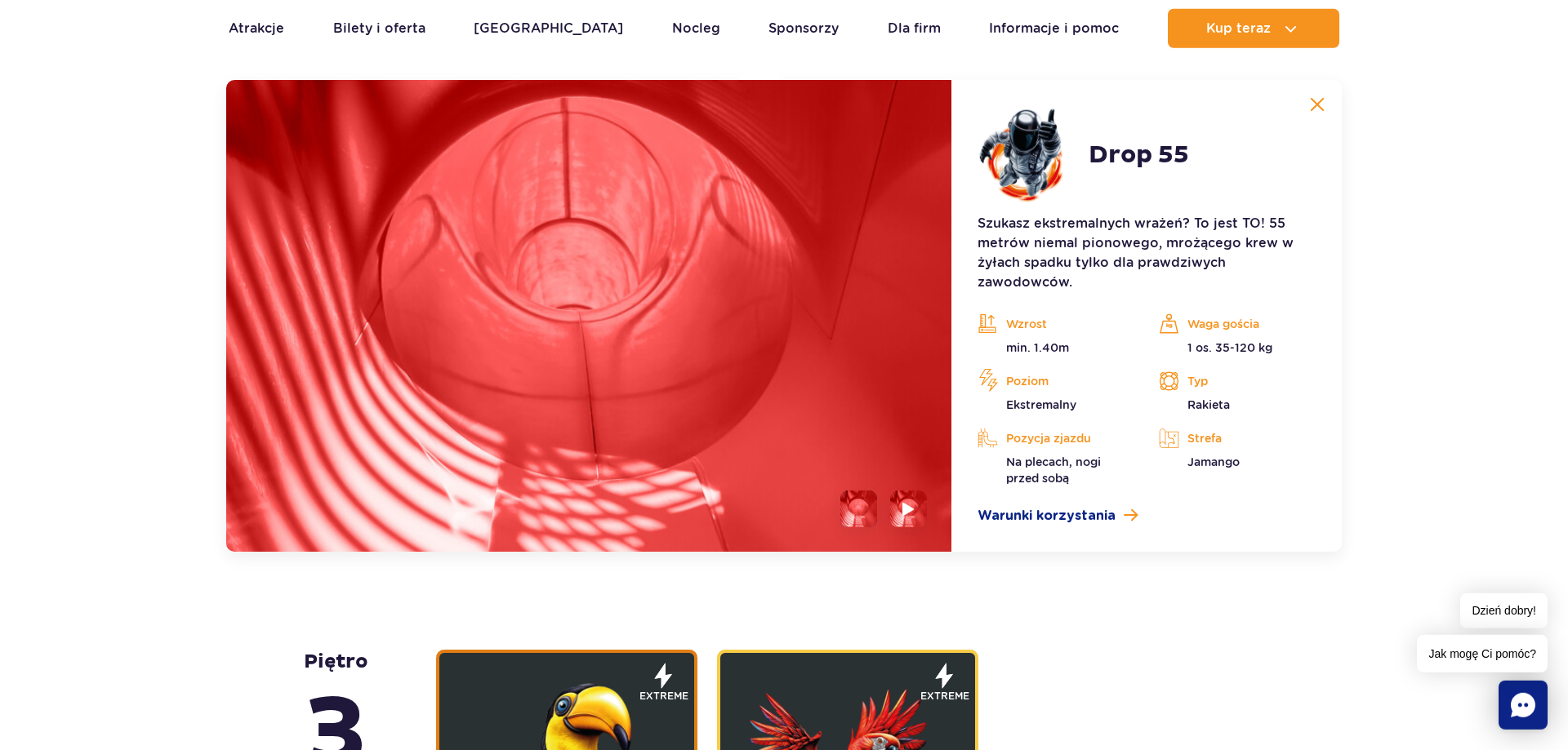
scroll to position [2048, 0]
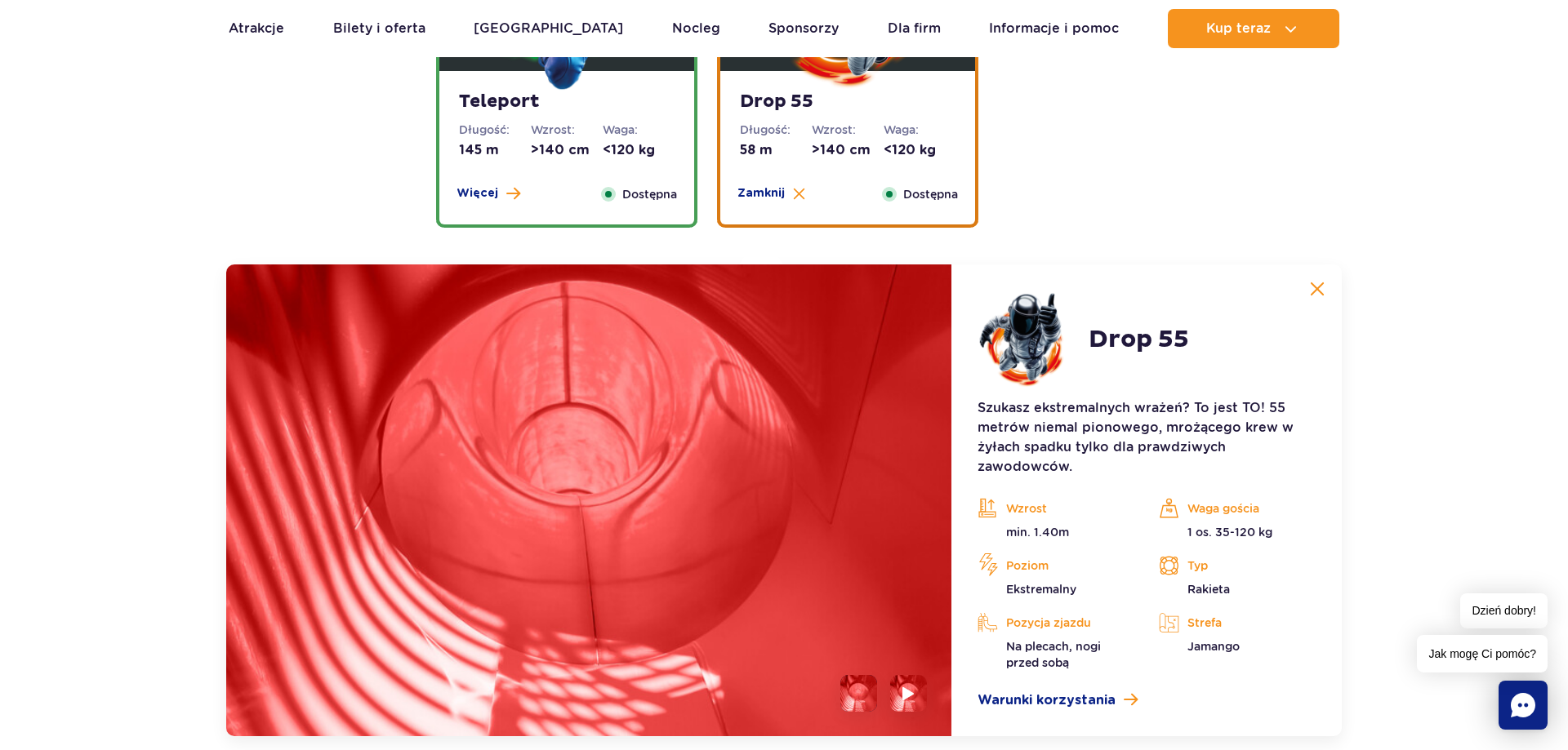
click at [1323, 284] on button at bounding box center [1317, 288] width 32 height 32
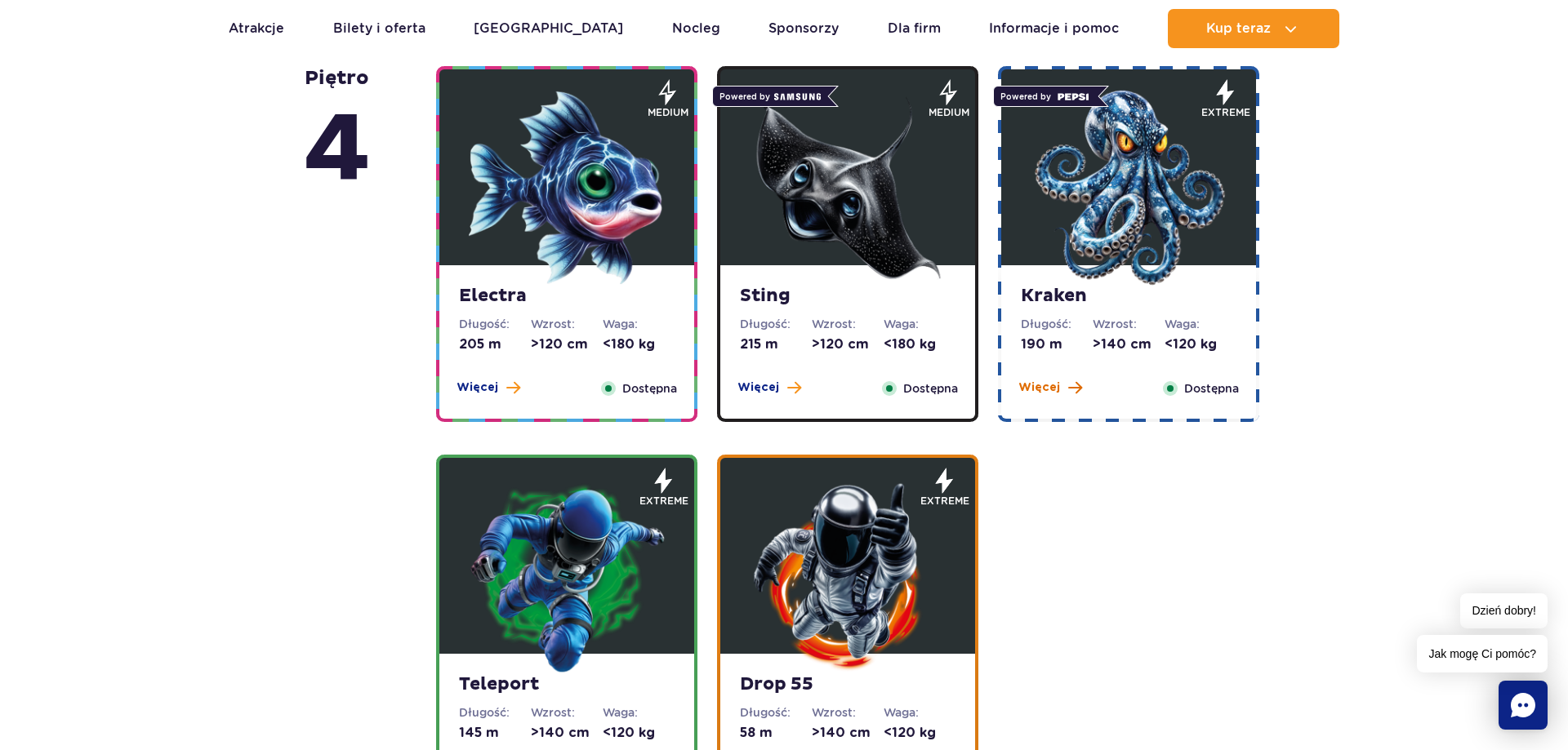
click at [1044, 382] on span "Więcej" at bounding box center [1039, 388] width 41 height 17
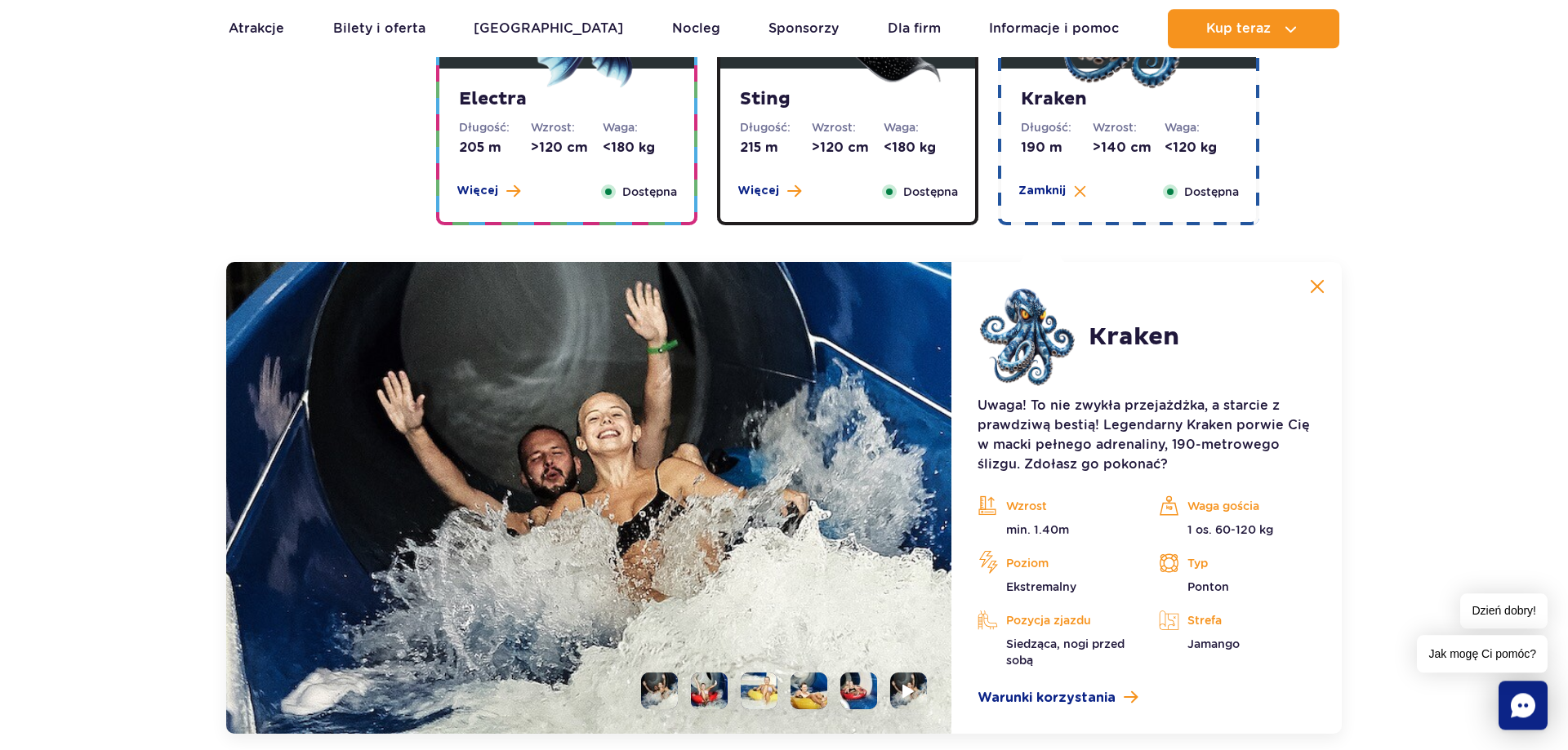
scroll to position [1659, 0]
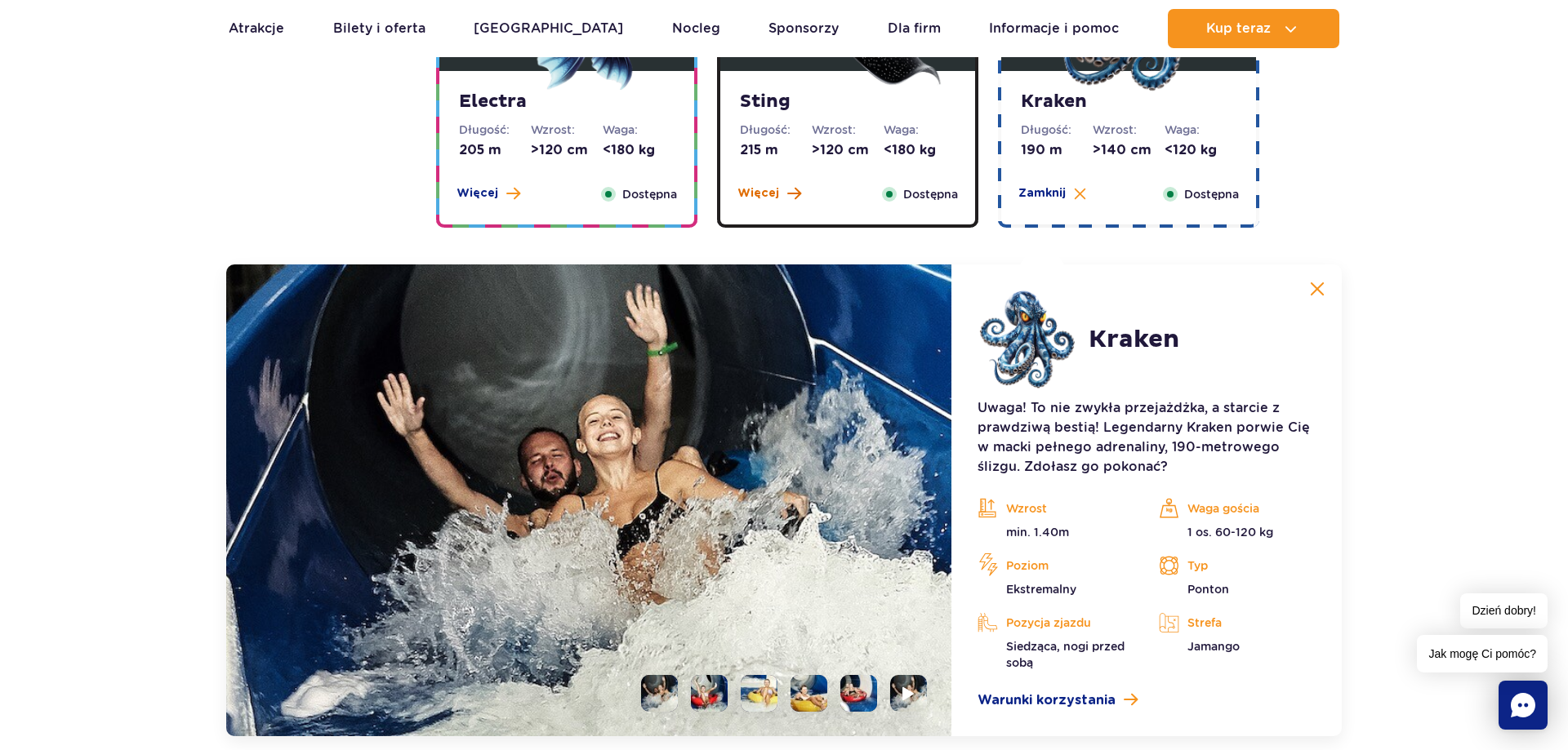
click at [766, 188] on span "Więcej" at bounding box center [758, 194] width 41 height 17
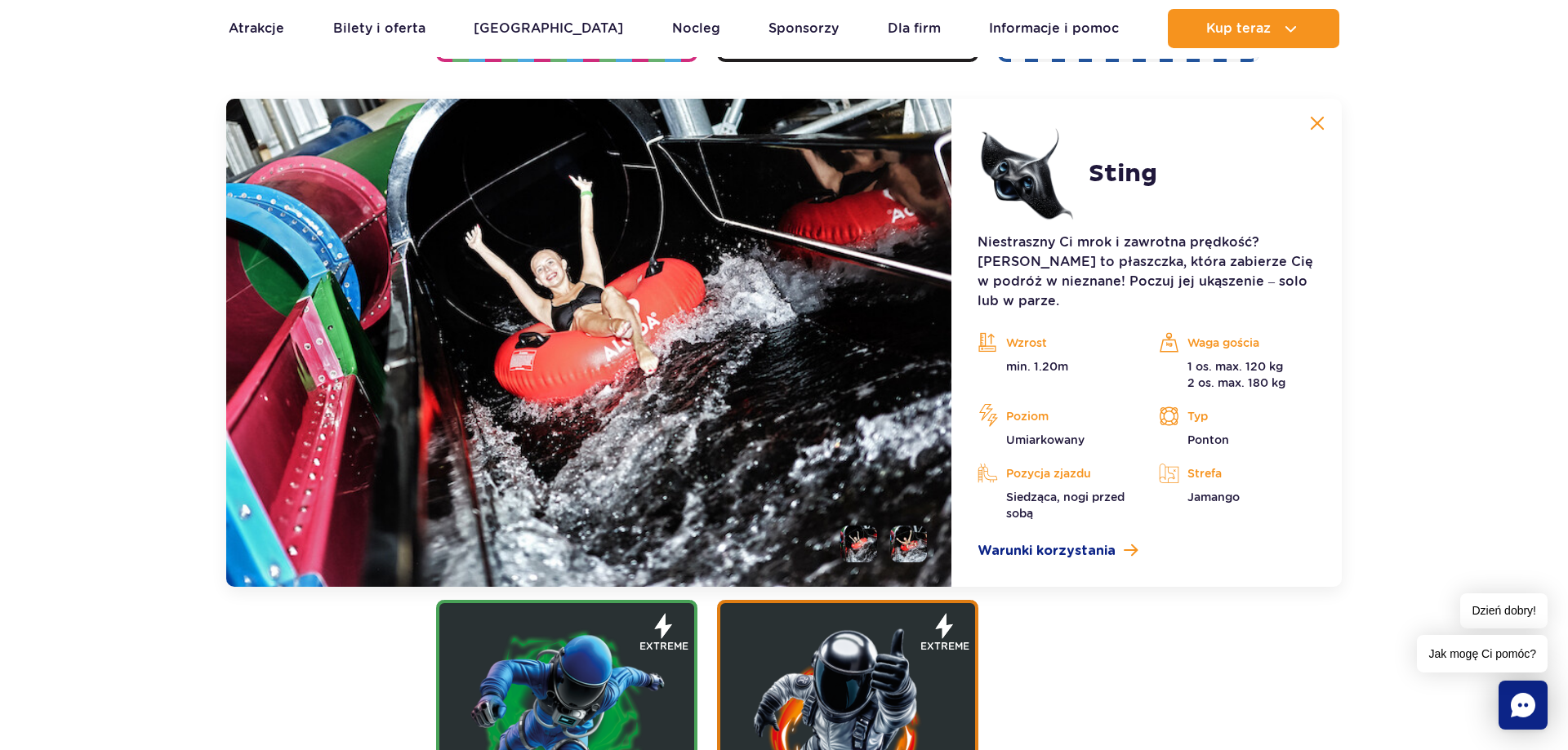
scroll to position [1826, 0]
click at [1324, 119] on button at bounding box center [1317, 122] width 32 height 32
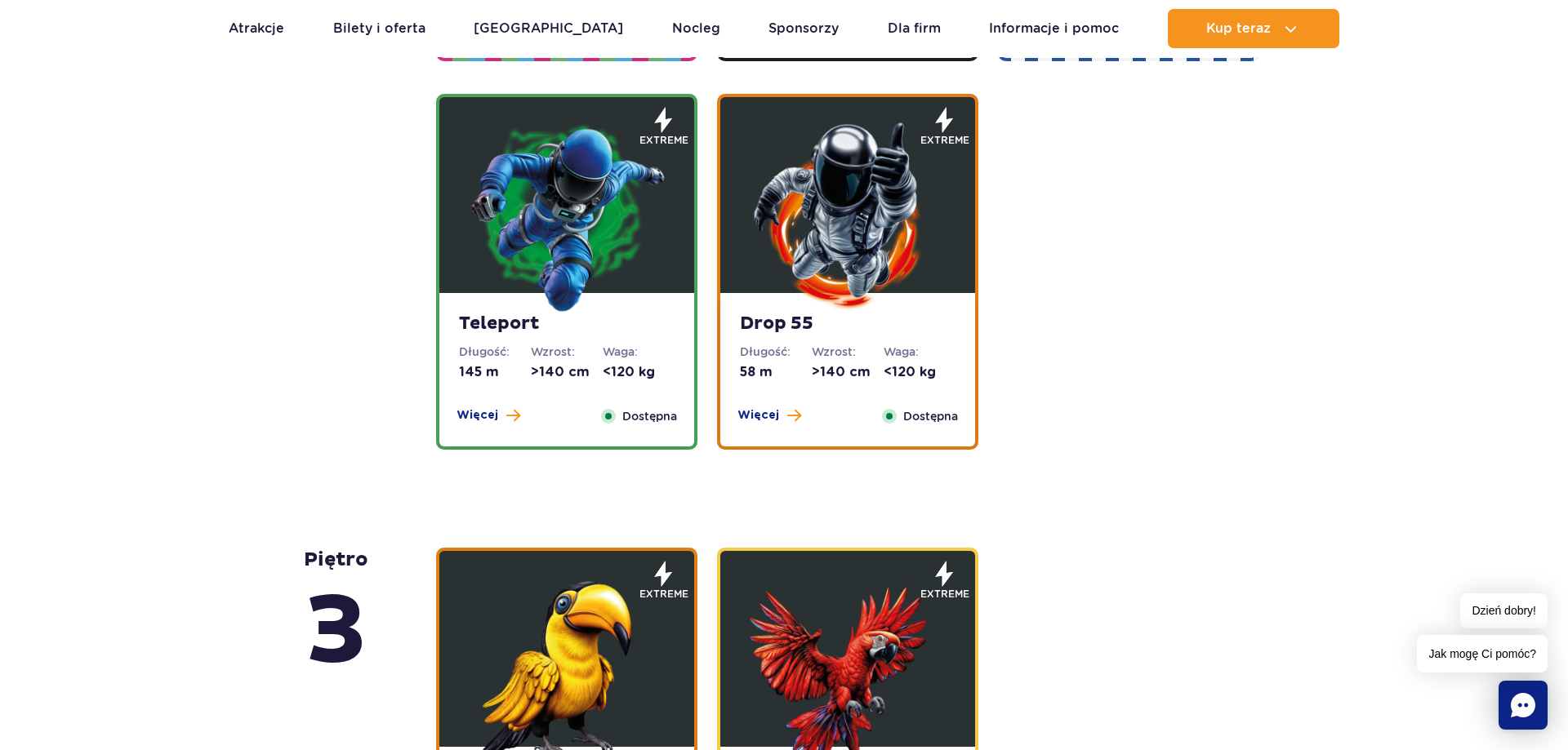
scroll to position [1326, 0]
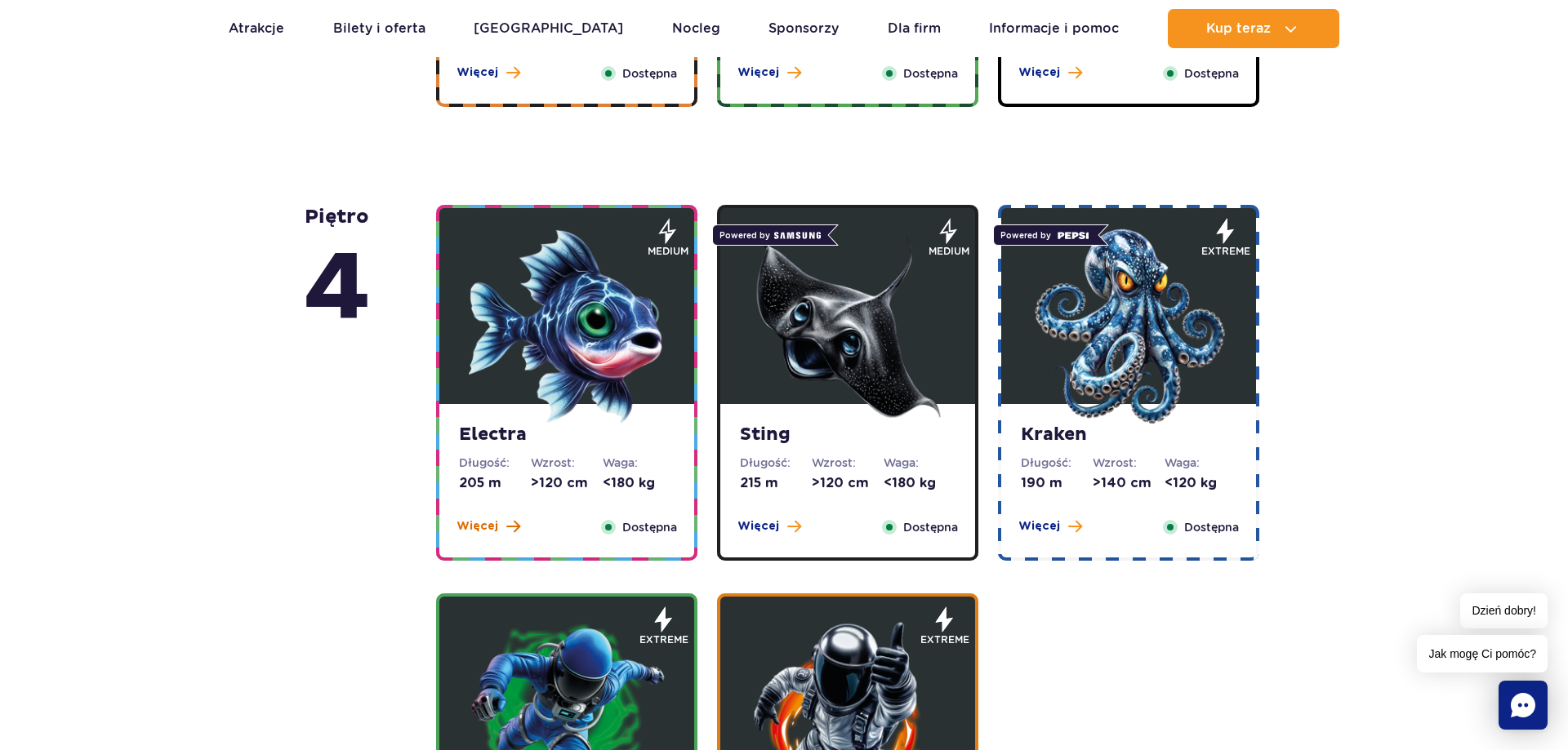
click at [488, 521] on span "Więcej" at bounding box center [477, 526] width 41 height 17
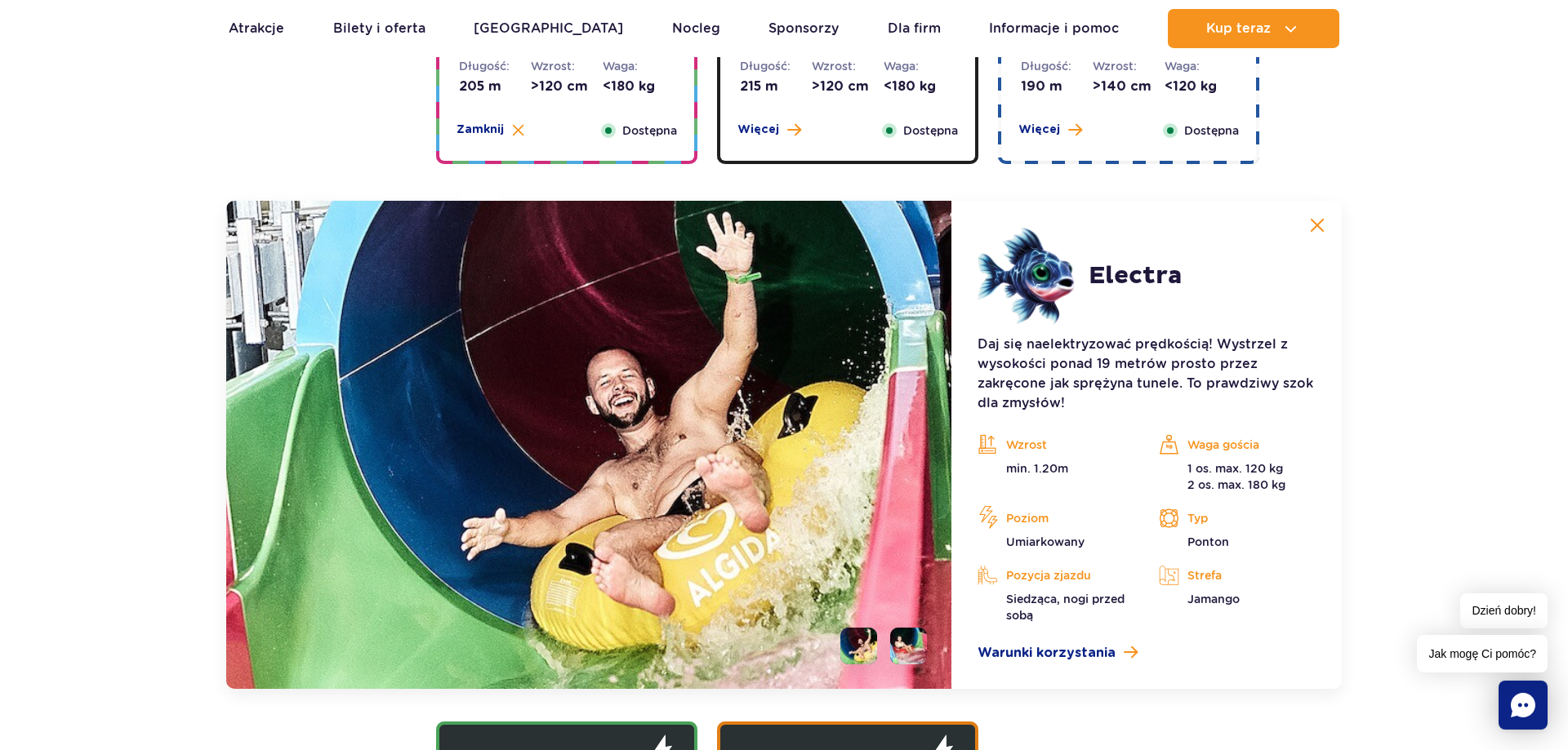
scroll to position [1659, 0]
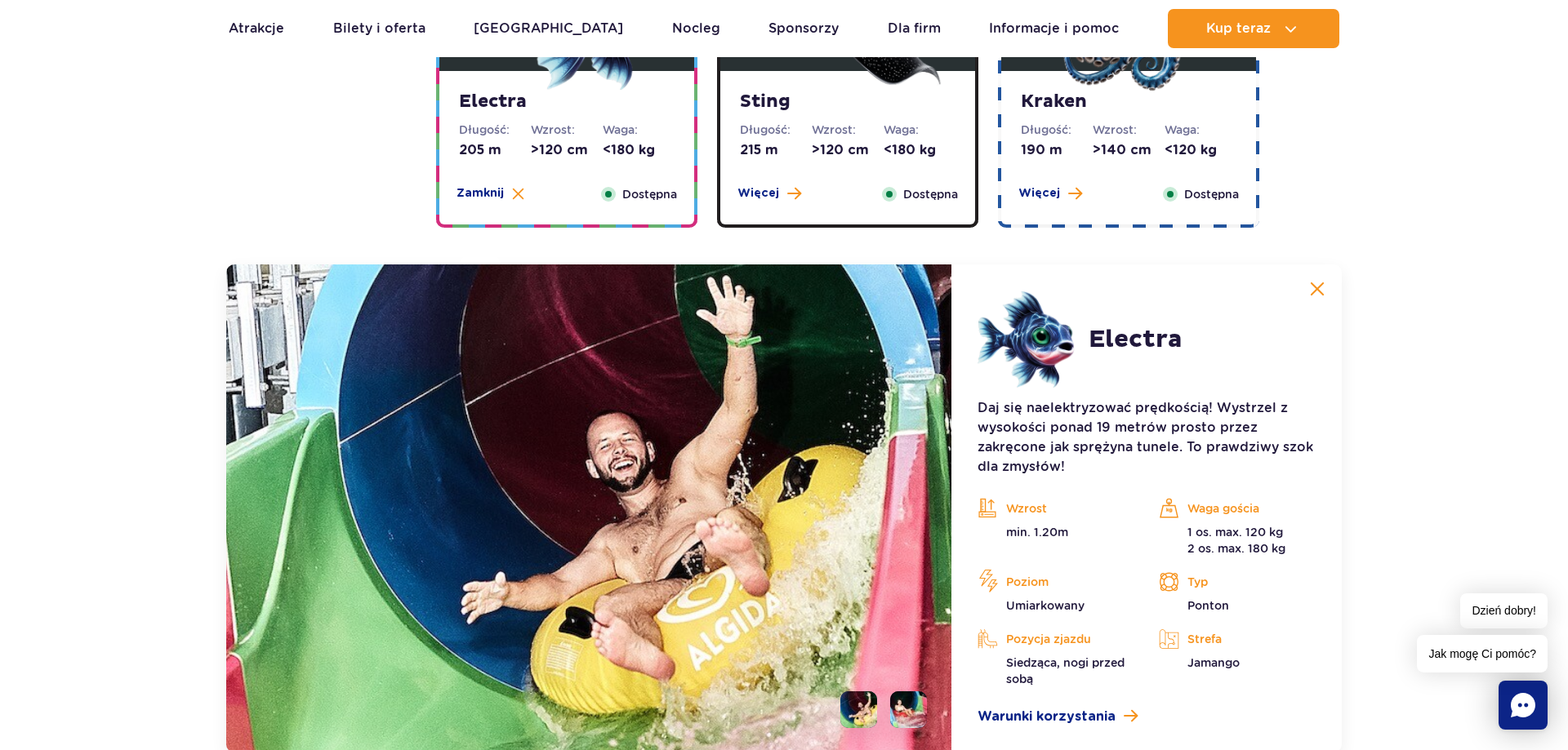
click at [1325, 285] on button at bounding box center [1317, 288] width 32 height 32
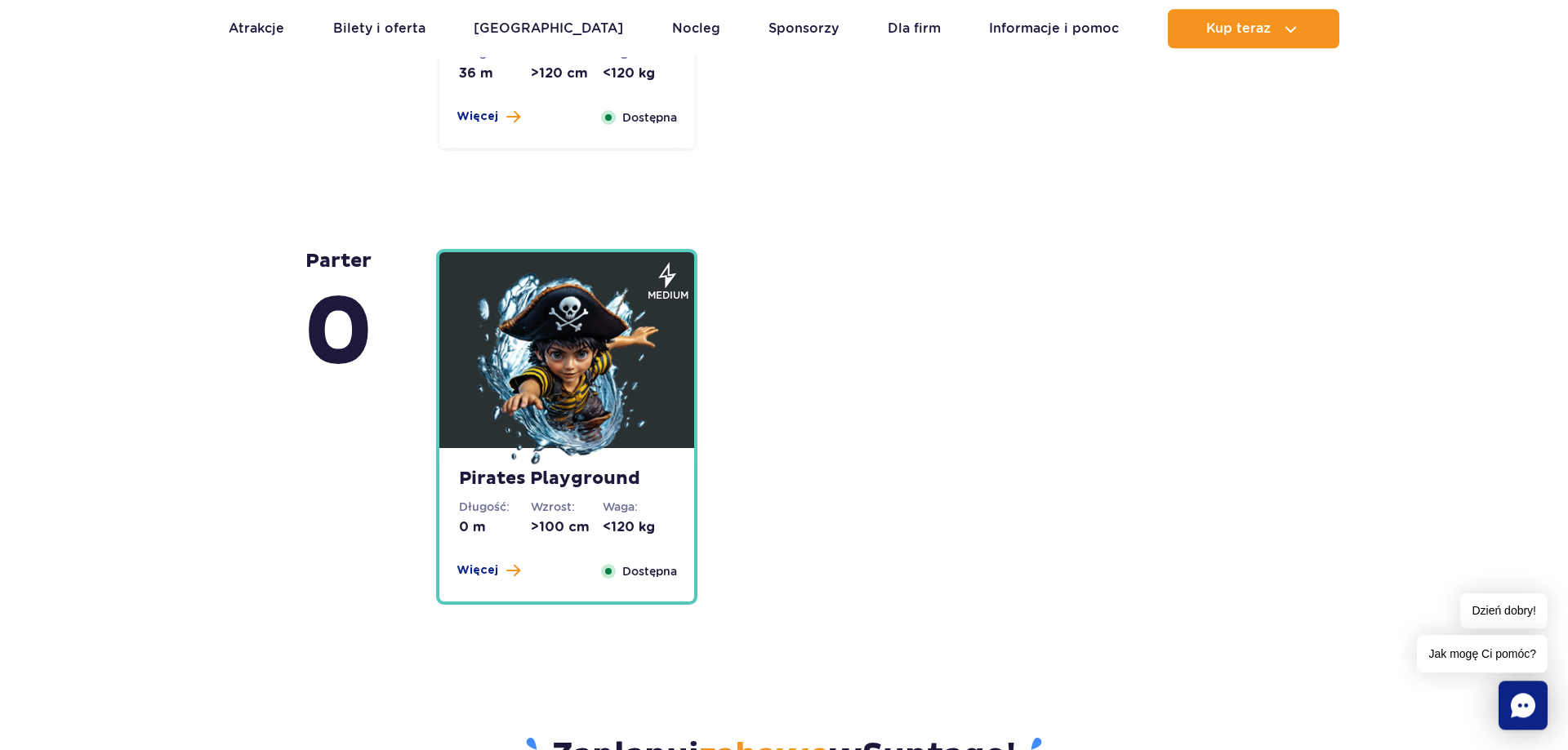
scroll to position [4073, 0]
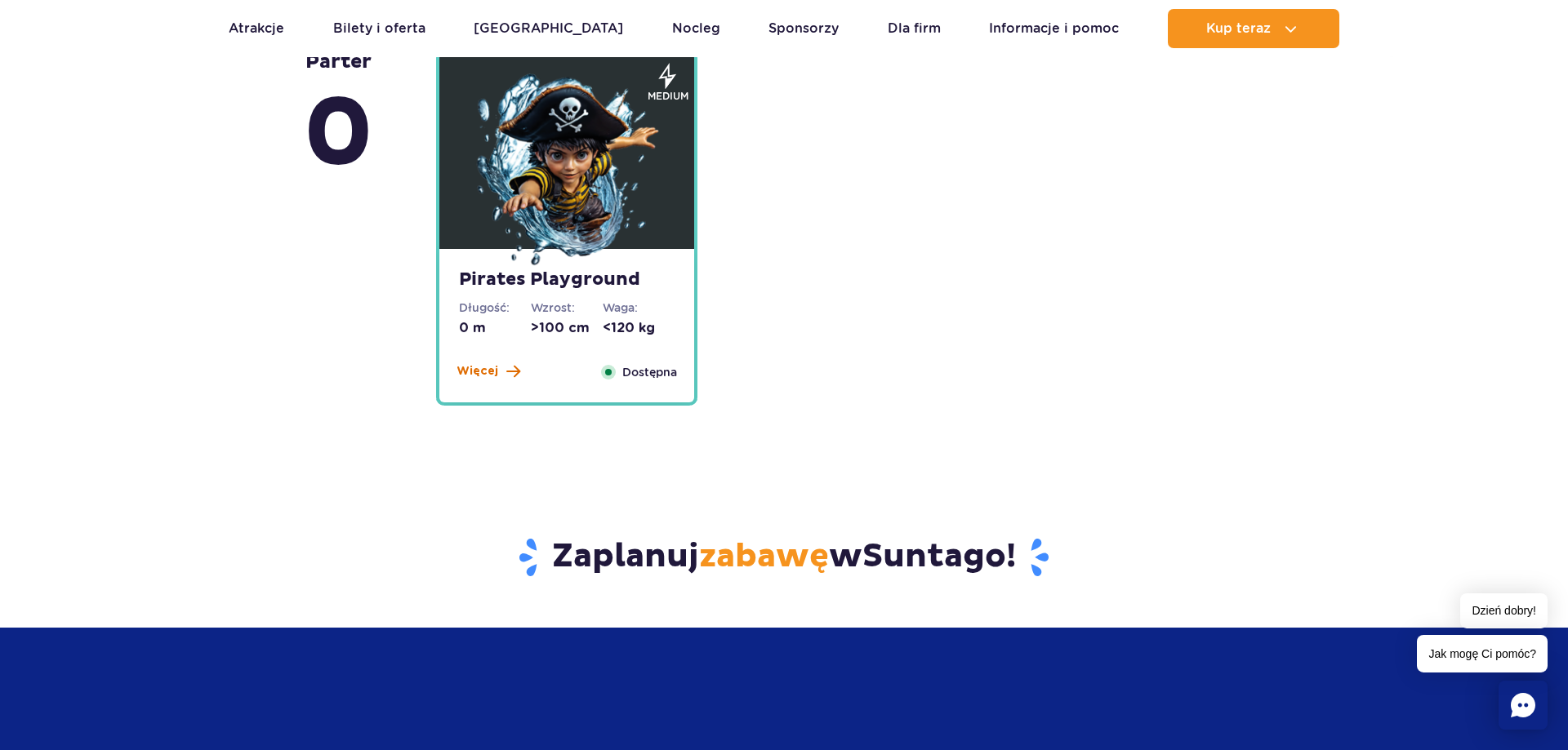
click at [478, 370] on span "Więcej" at bounding box center [477, 371] width 41 height 17
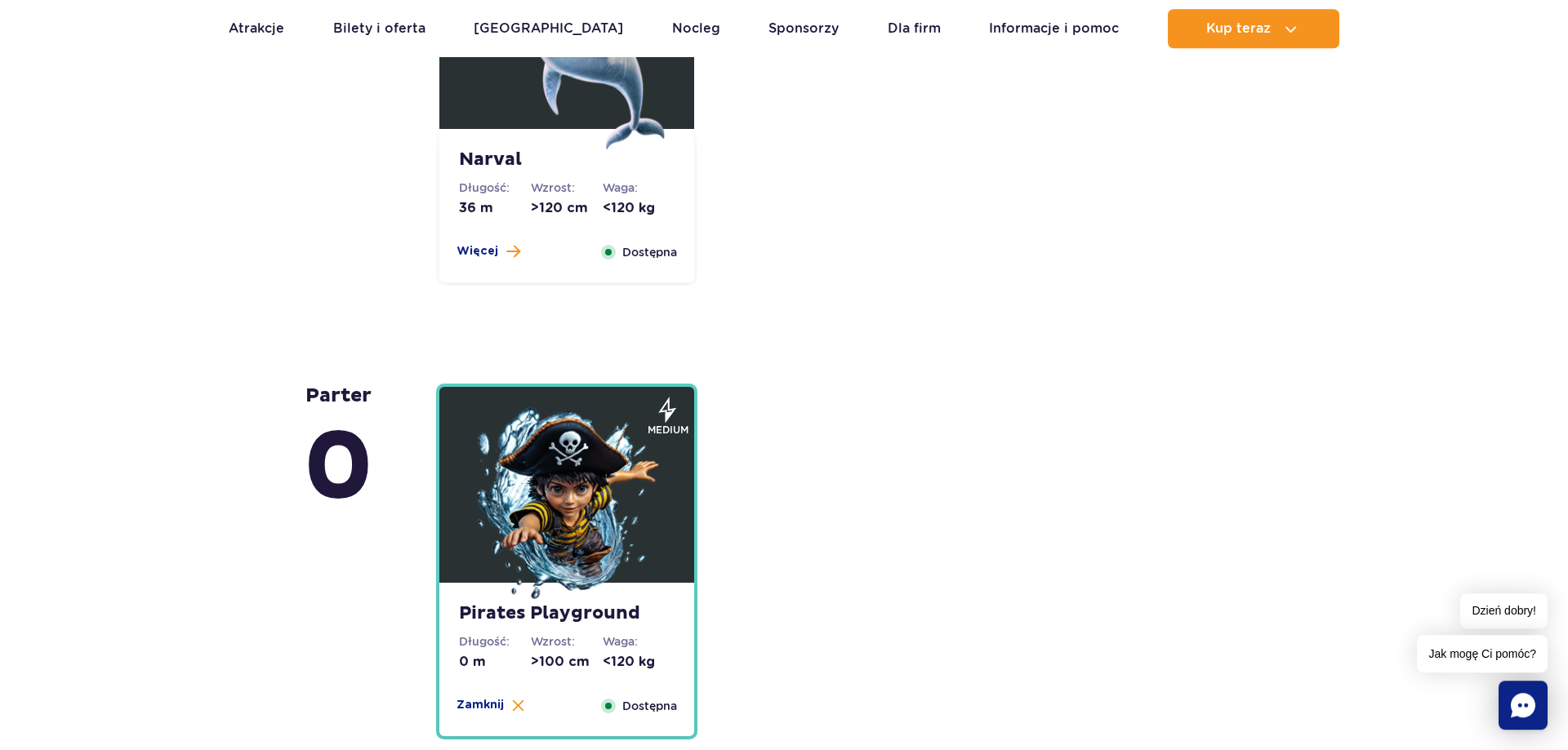
scroll to position [3668, 0]
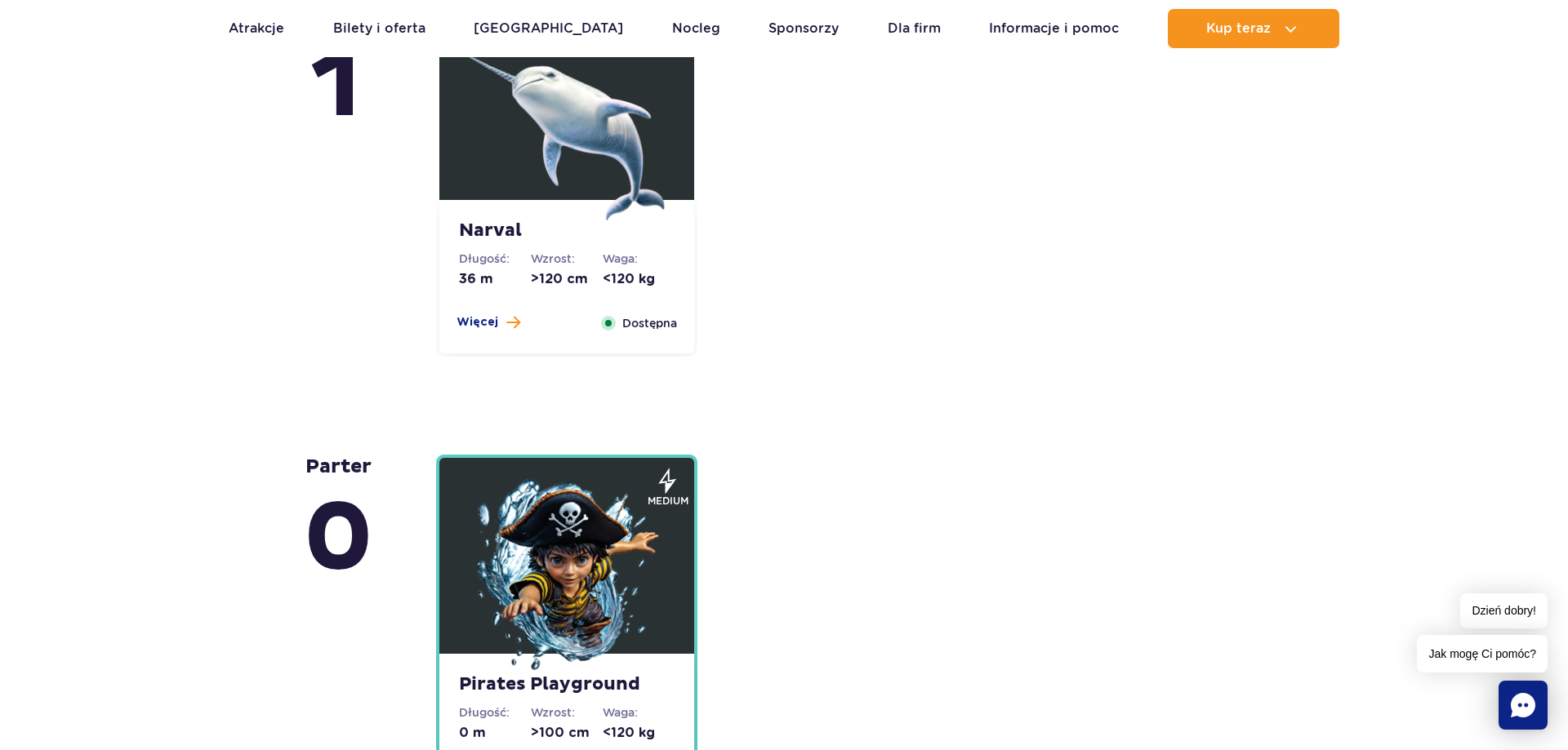
click at [501, 324] on button "Więcej" at bounding box center [488, 322] width 64 height 17
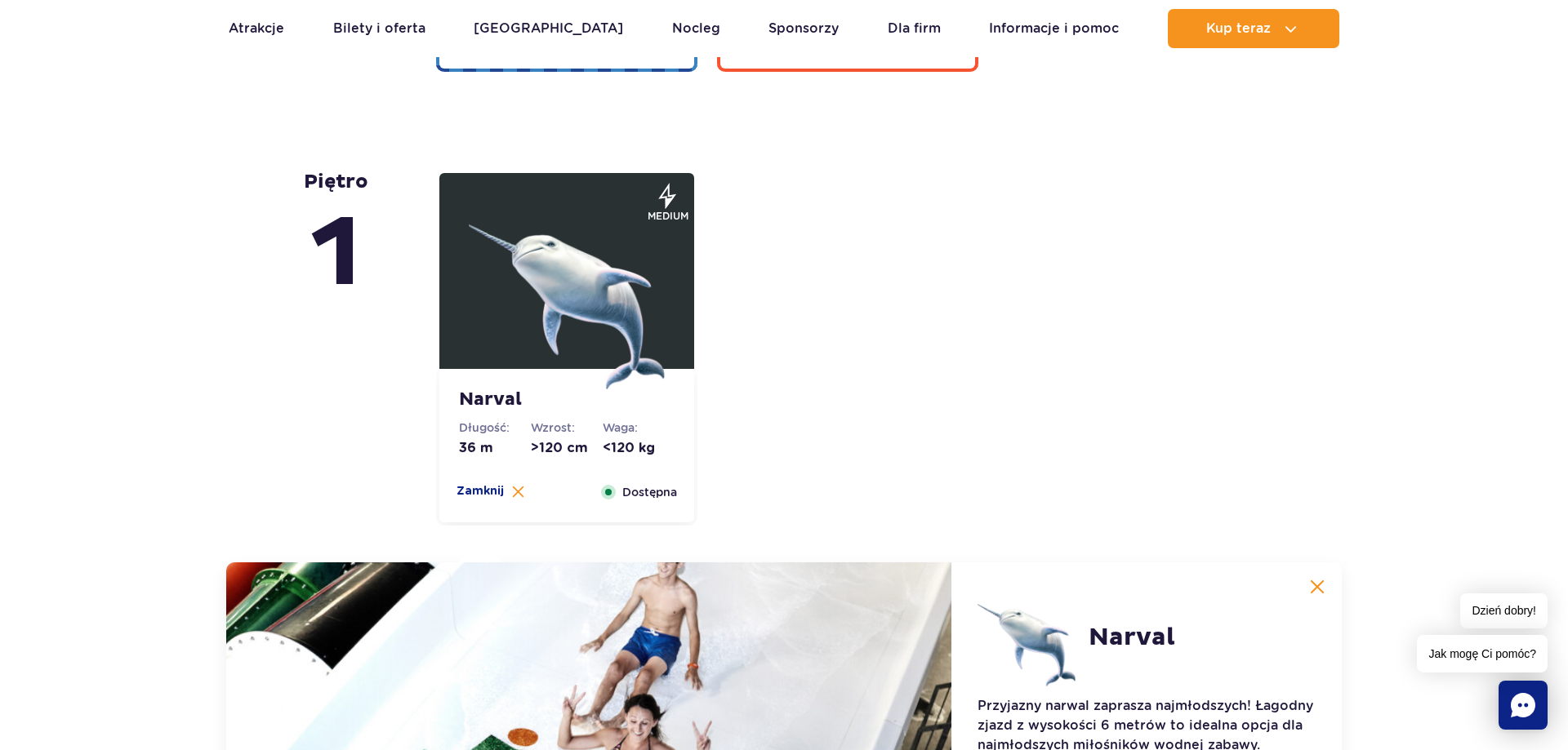
scroll to position [3381, 0]
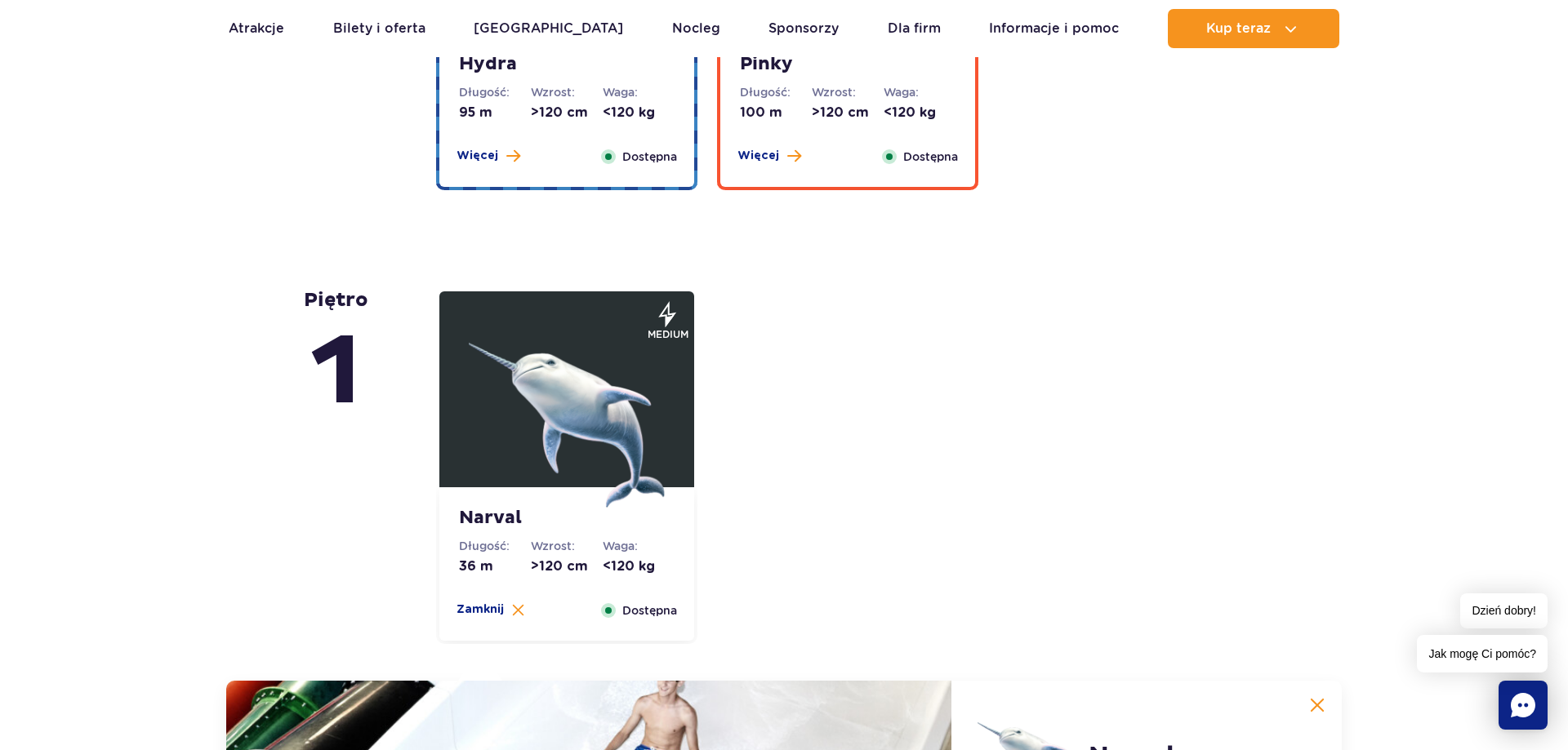
click at [1318, 708] on img at bounding box center [1317, 705] width 15 height 15
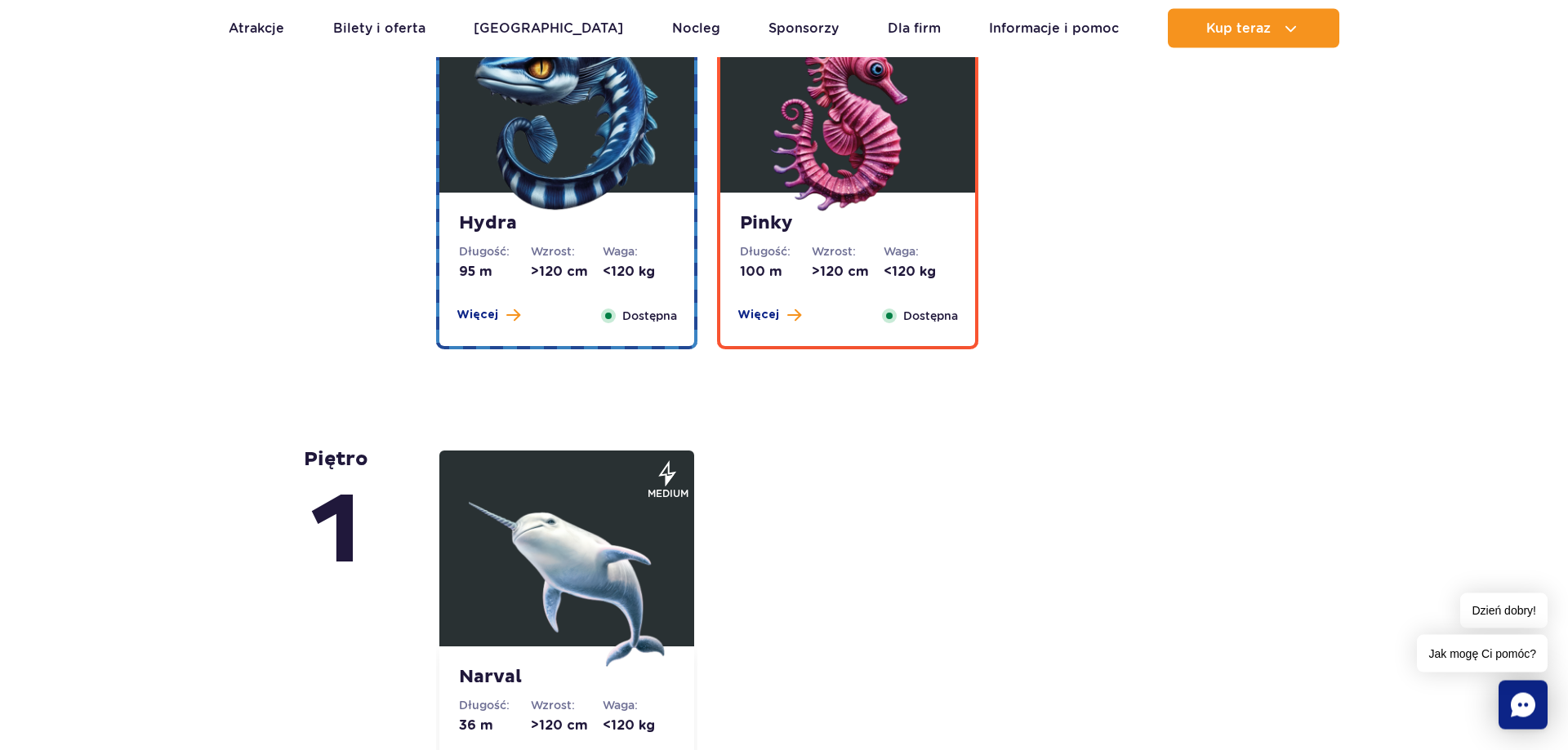
scroll to position [3131, 0]
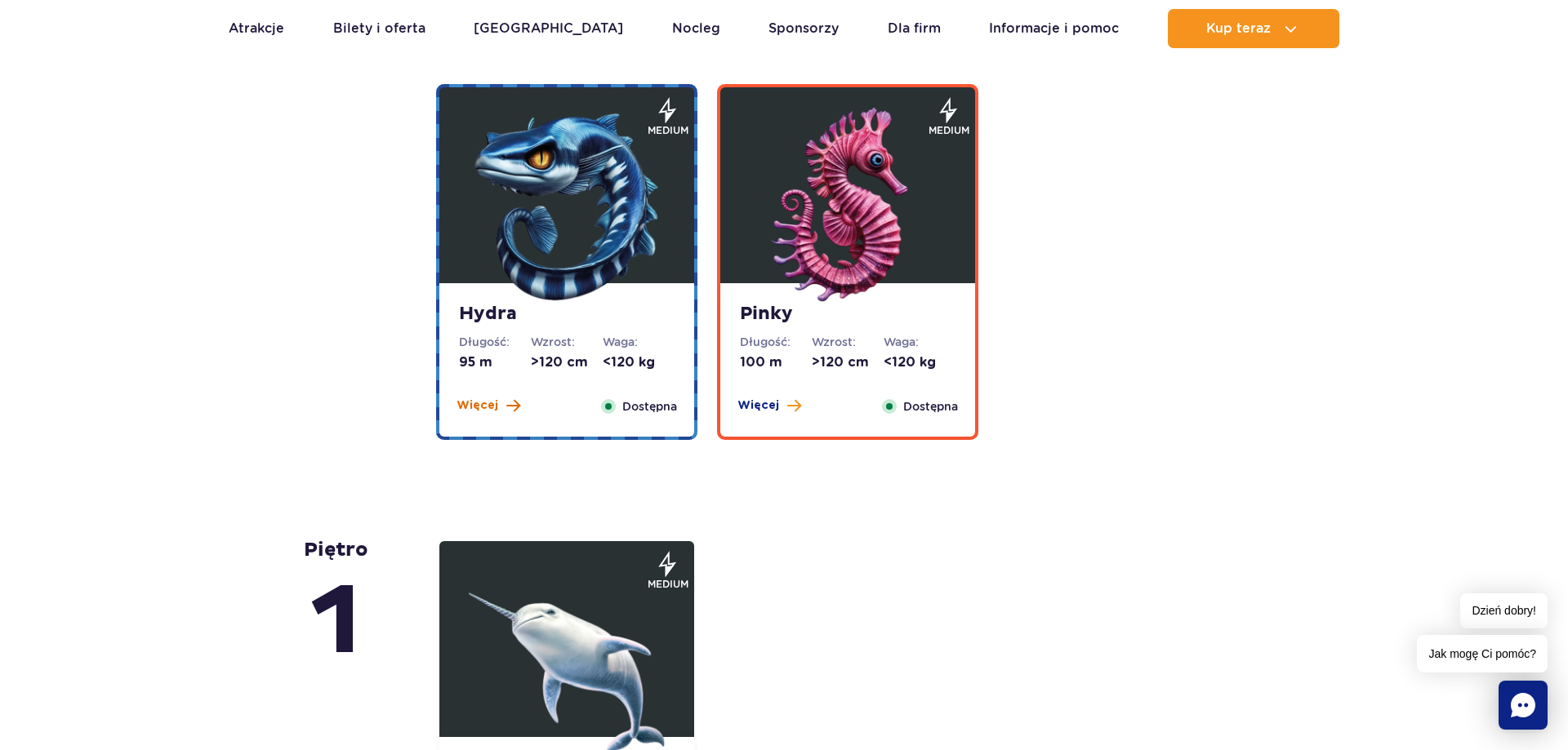
click at [491, 400] on span "Więcej" at bounding box center [477, 406] width 41 height 17
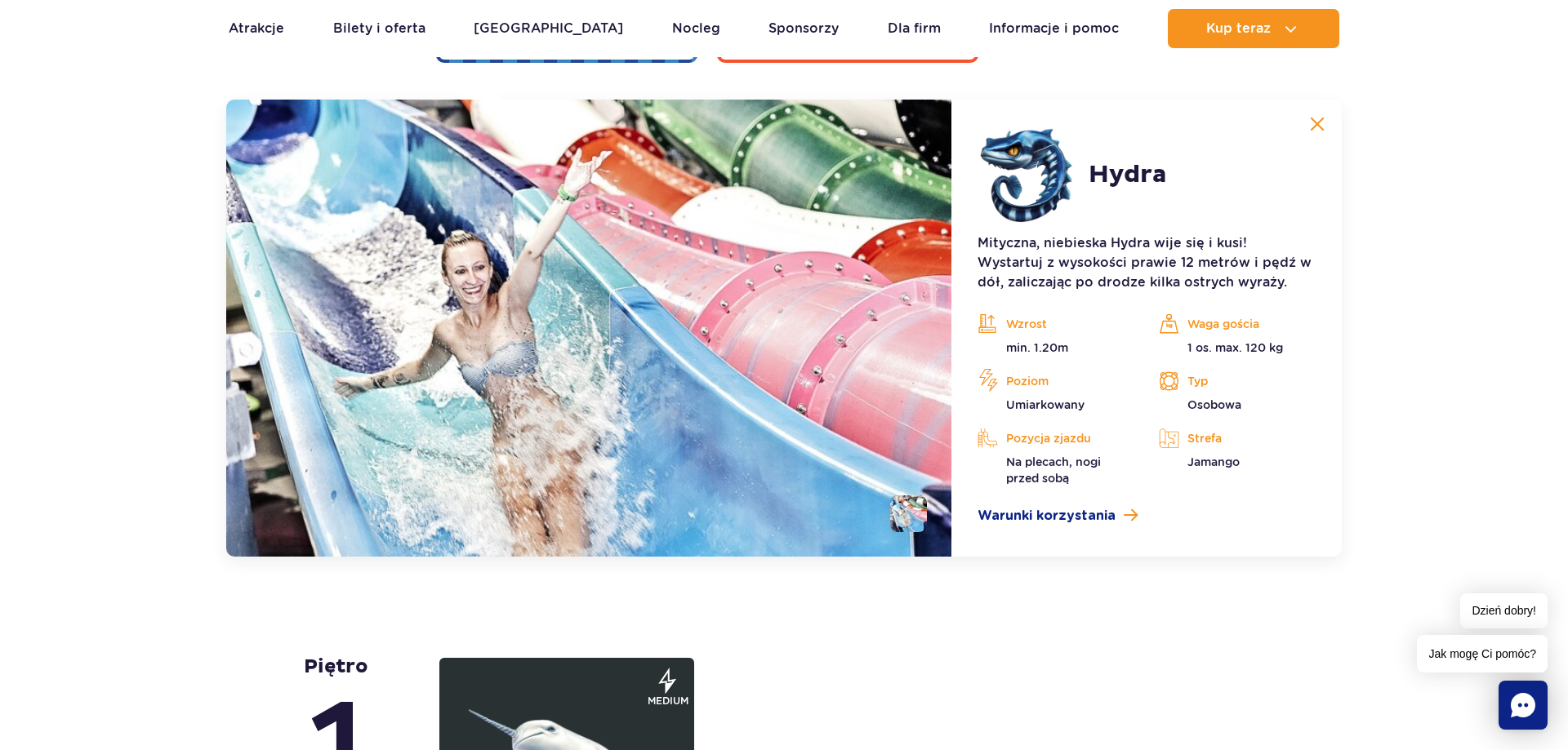
scroll to position [3510, 0]
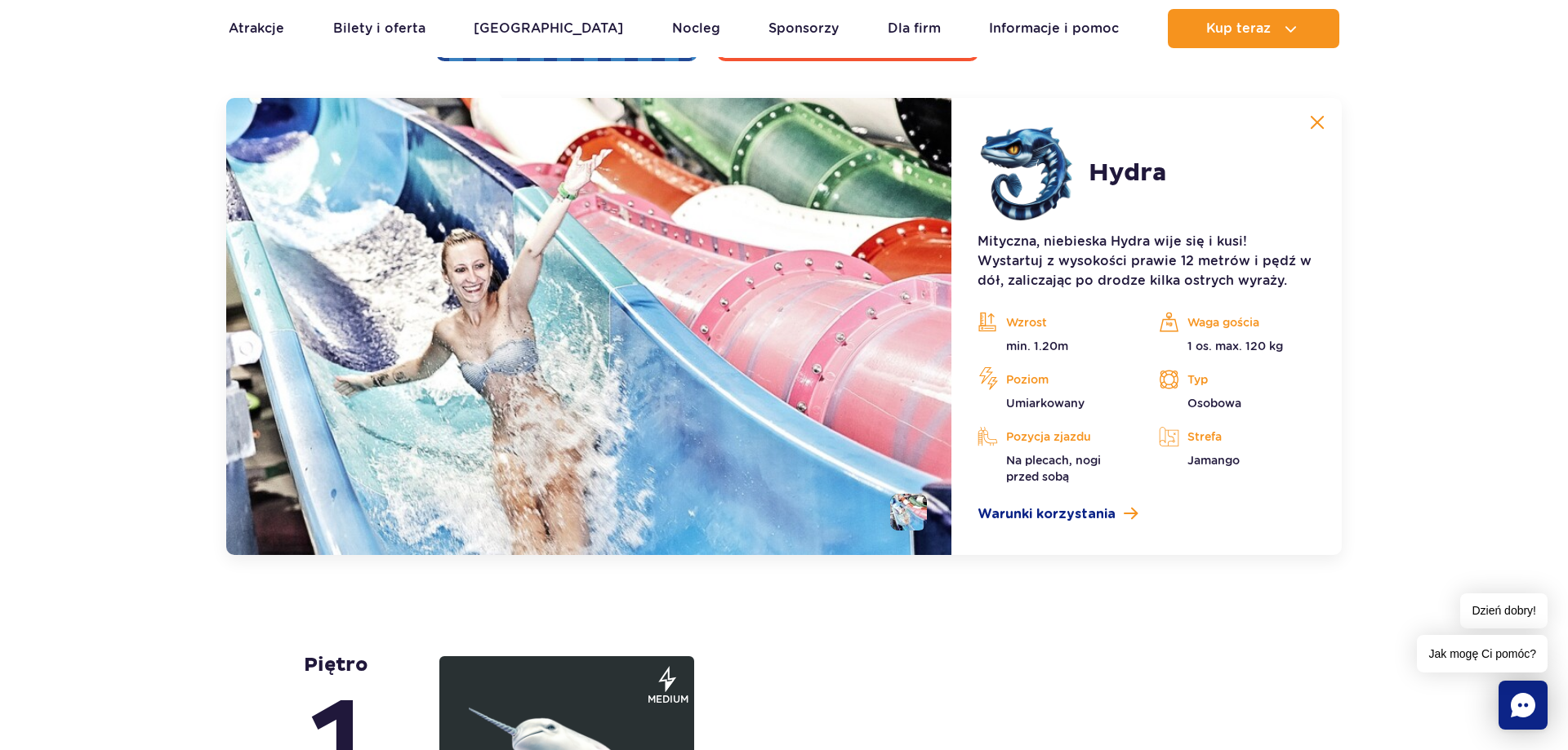
drag, startPoint x: 1313, startPoint y: 120, endPoint x: 1303, endPoint y: 123, distance: 10.4
click at [1313, 121] on img at bounding box center [1317, 123] width 15 height 15
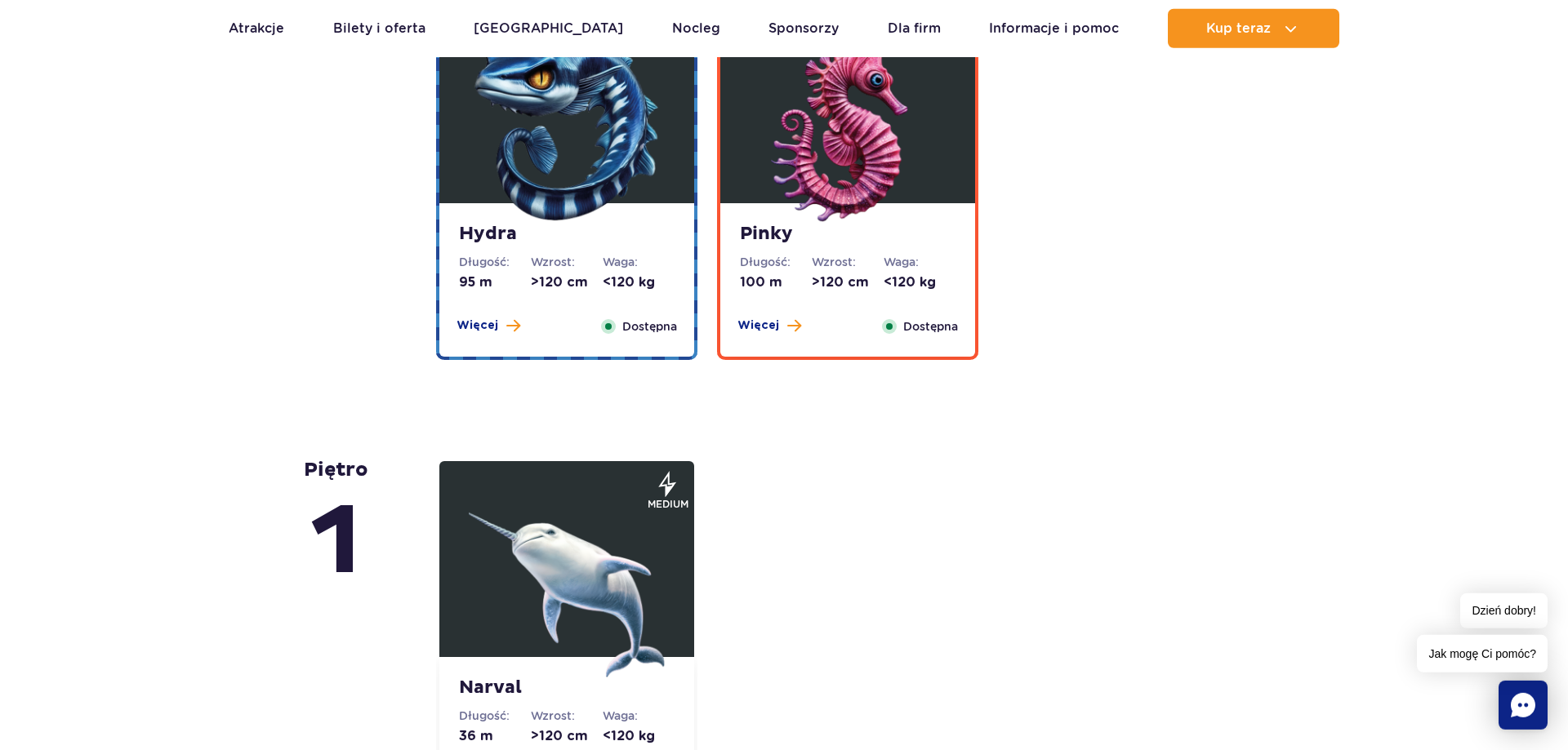
scroll to position [3177, 0]
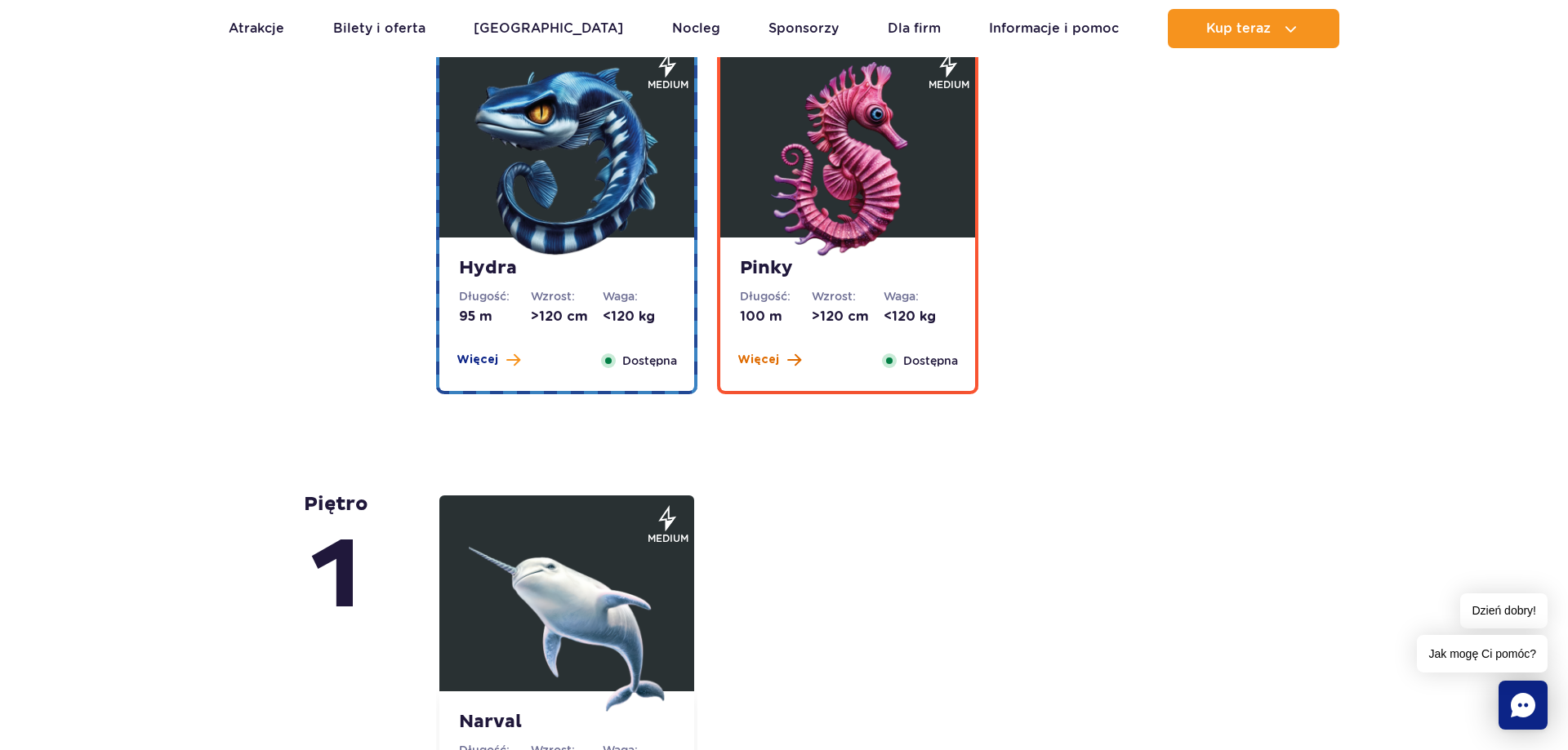
click at [767, 357] on span "Więcej" at bounding box center [758, 360] width 41 height 17
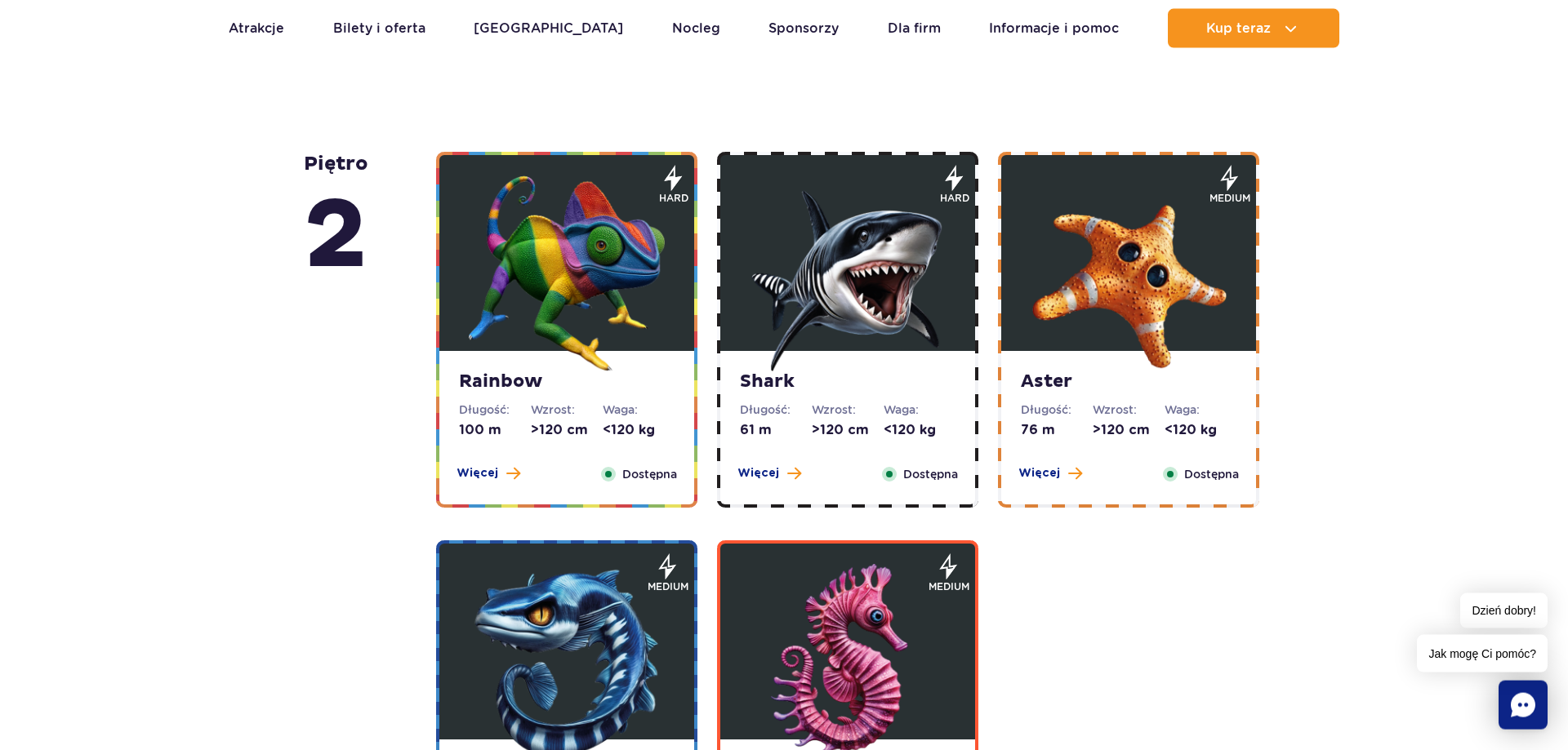
scroll to position [2678, 0]
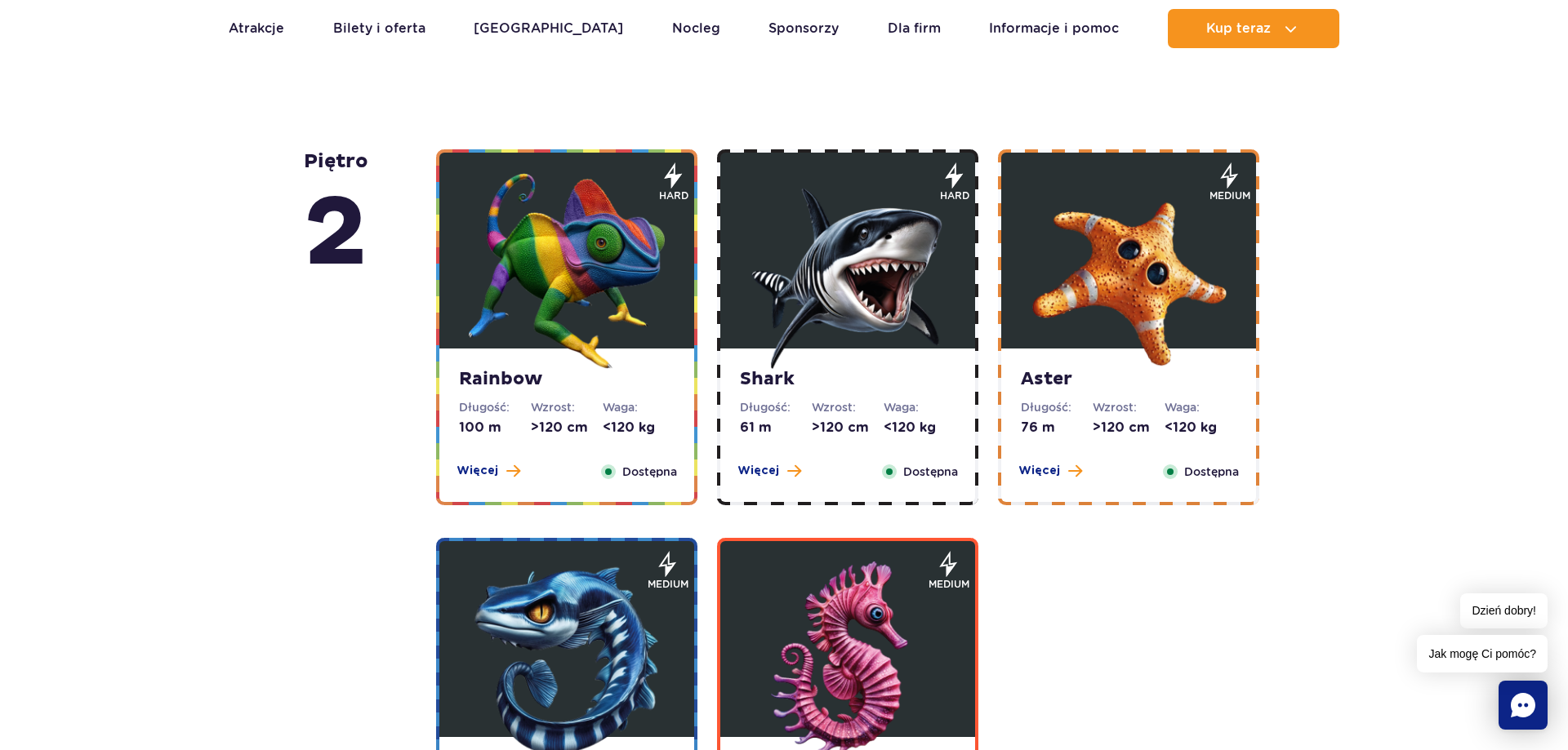
click at [480, 480] on div "Więcej Zamknij" at bounding box center [488, 472] width 83 height 18
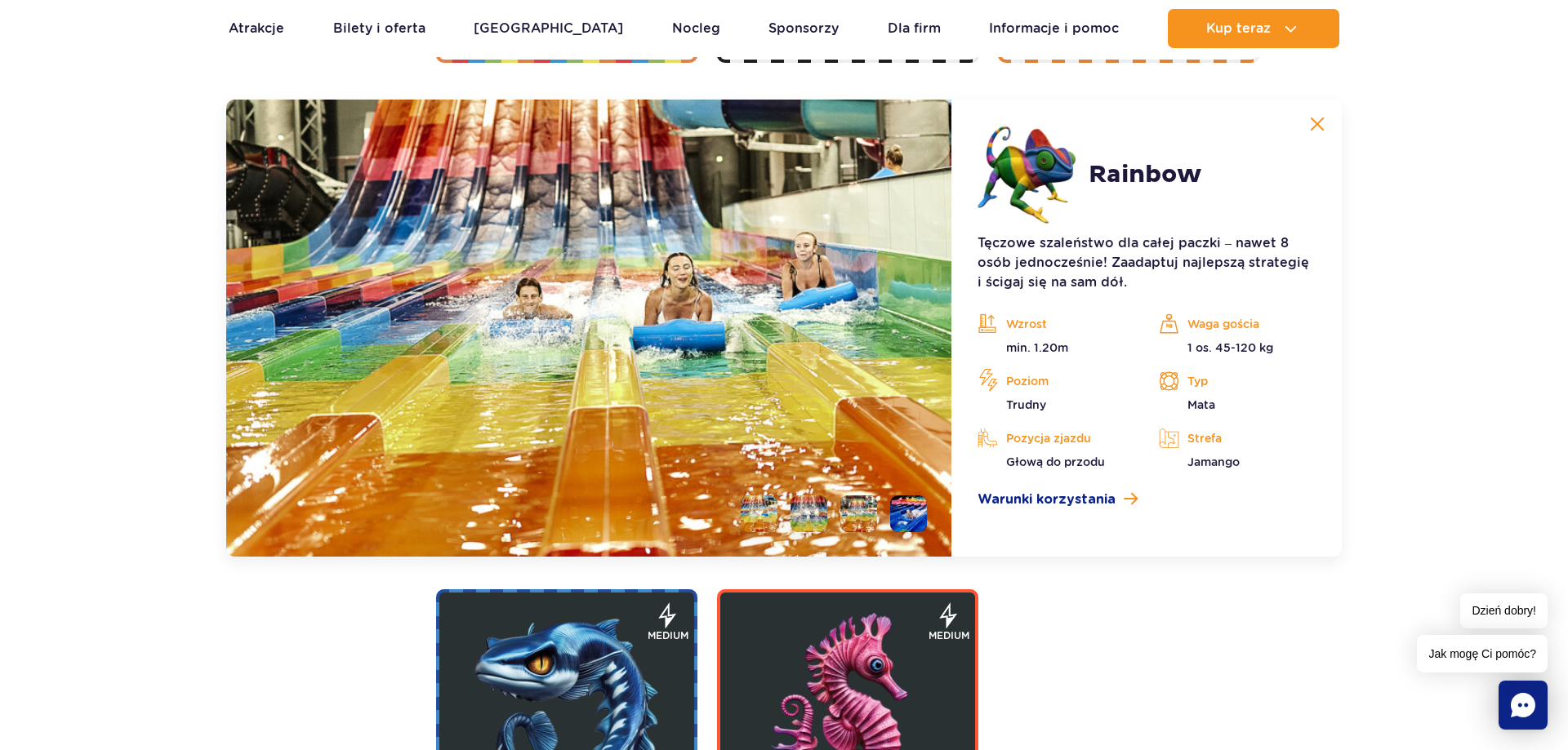
scroll to position [3121, 0]
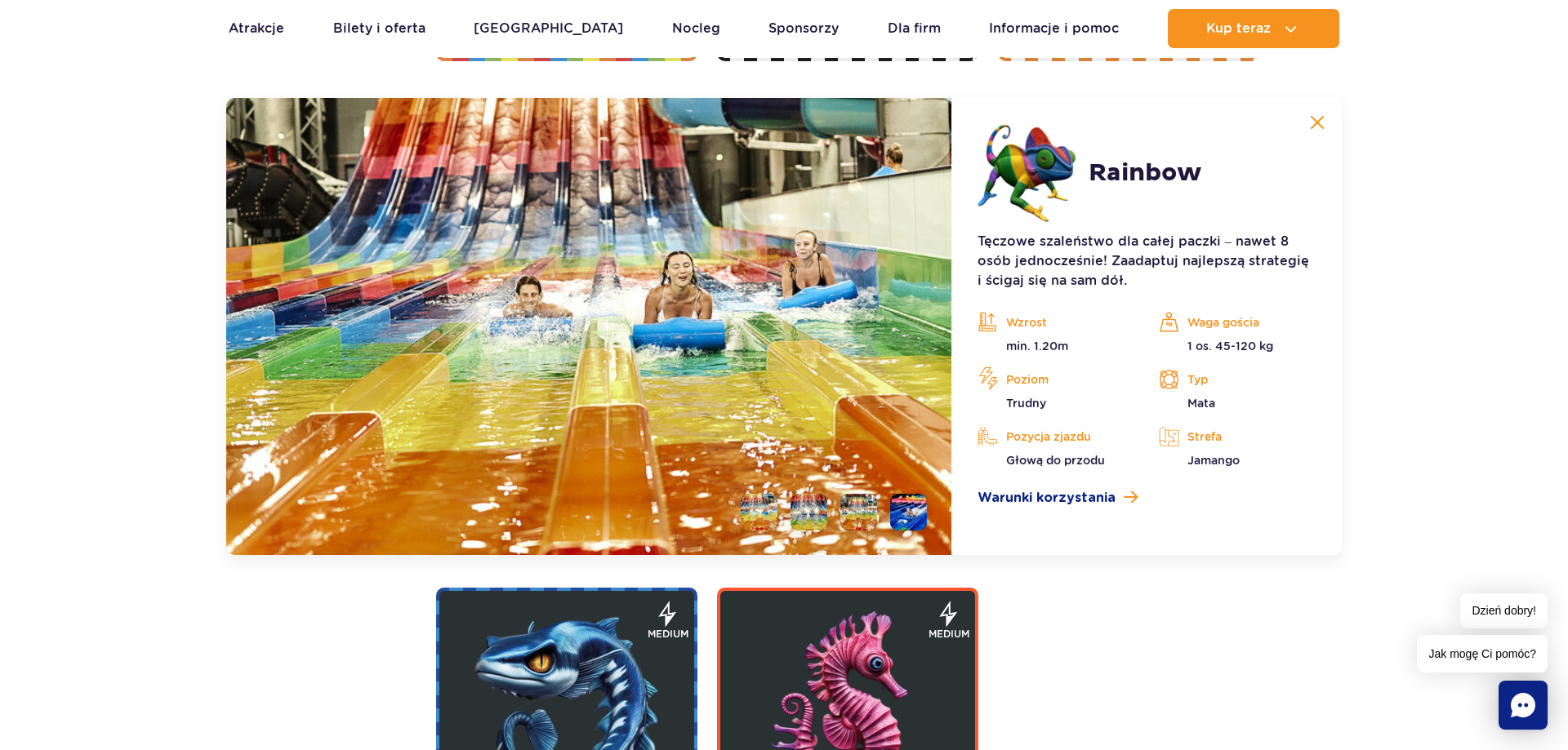
click at [1313, 123] on img at bounding box center [1317, 123] width 15 height 15
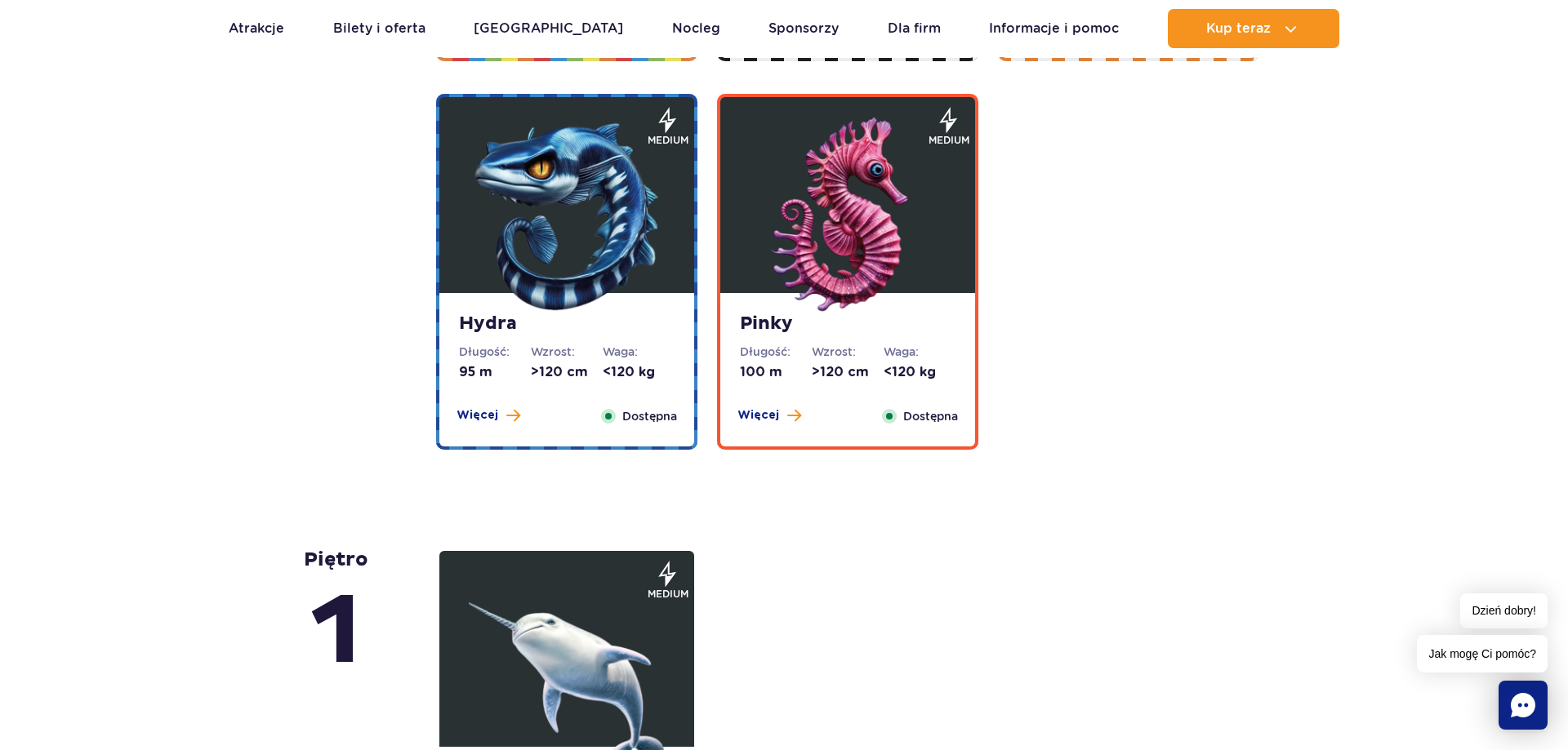
scroll to position [3538, 0]
